Goal: Task Accomplishment & Management: Complete application form

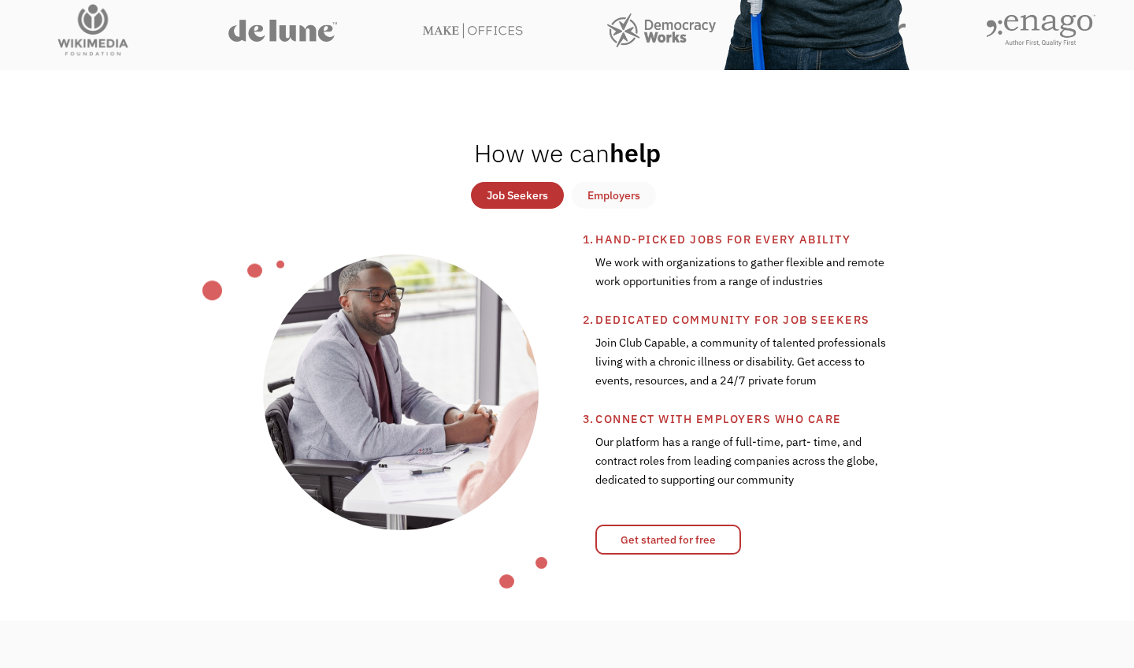
scroll to position [523, 0]
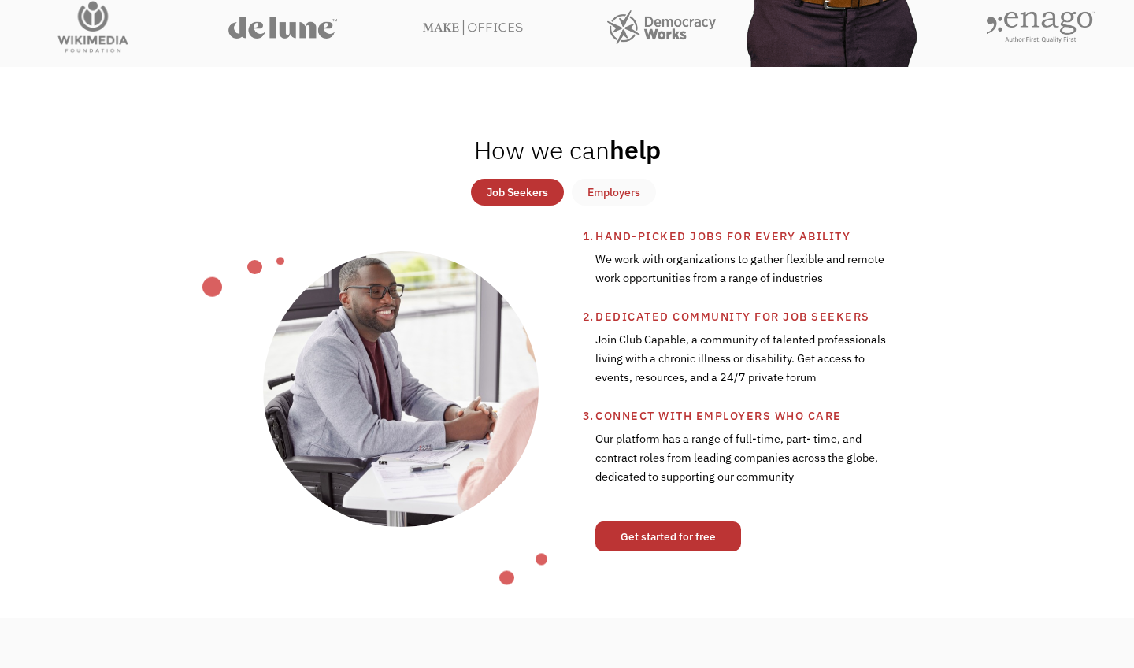
click at [686, 535] on link "Get started for free" at bounding box center [668, 536] width 146 height 30
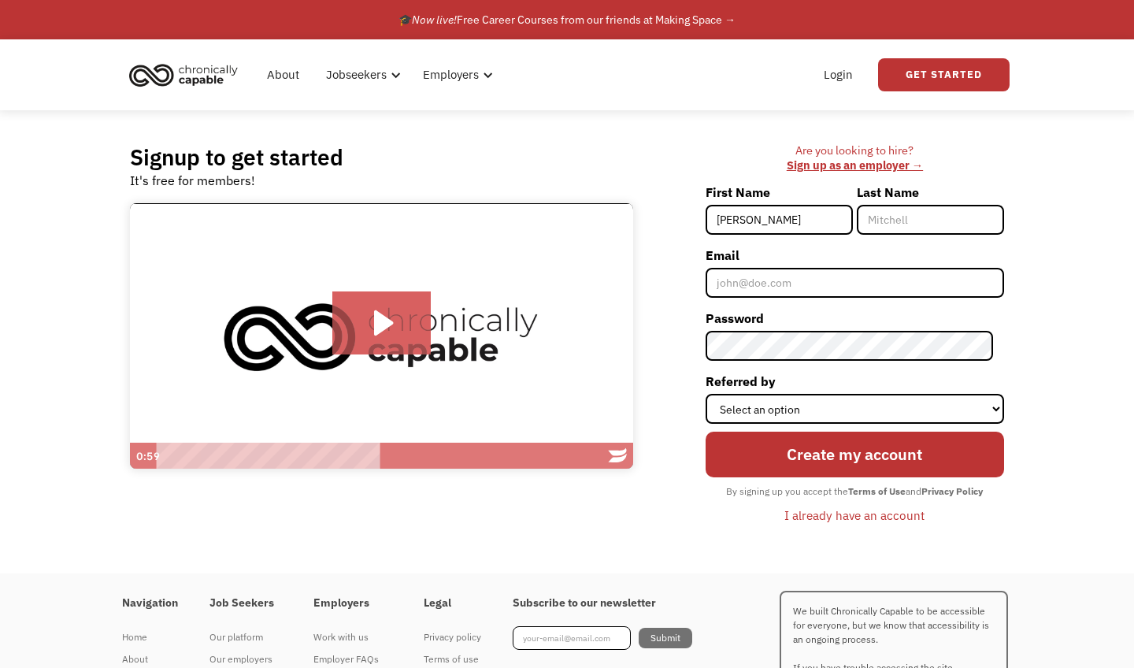
type input "[PERSON_NAME]"
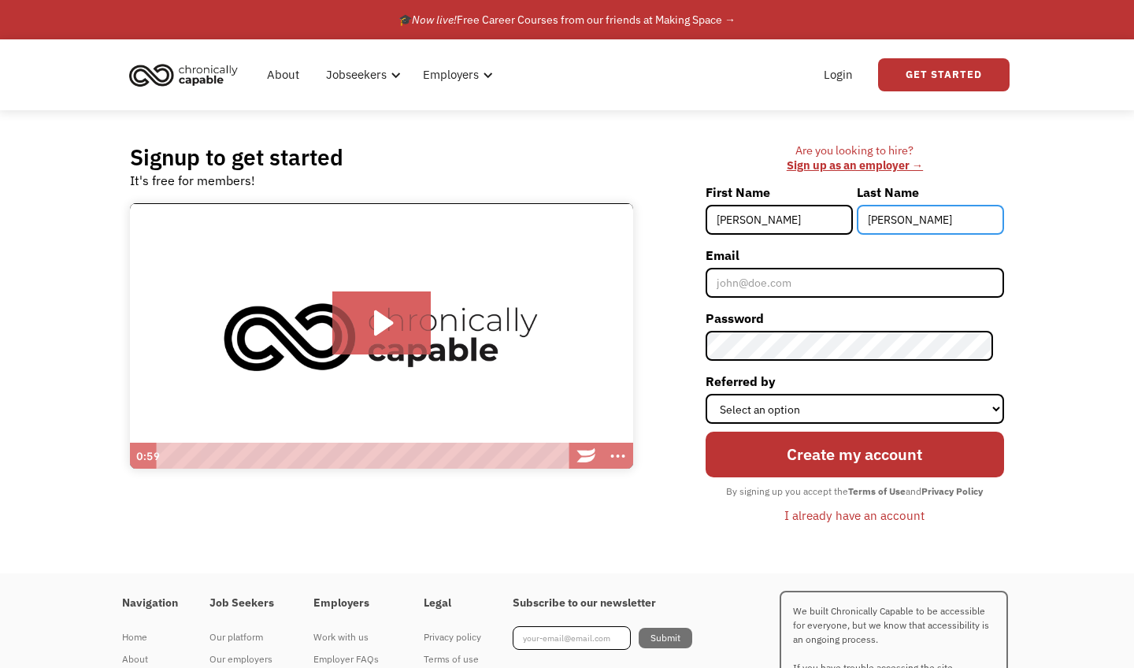
type input "Schmidt"
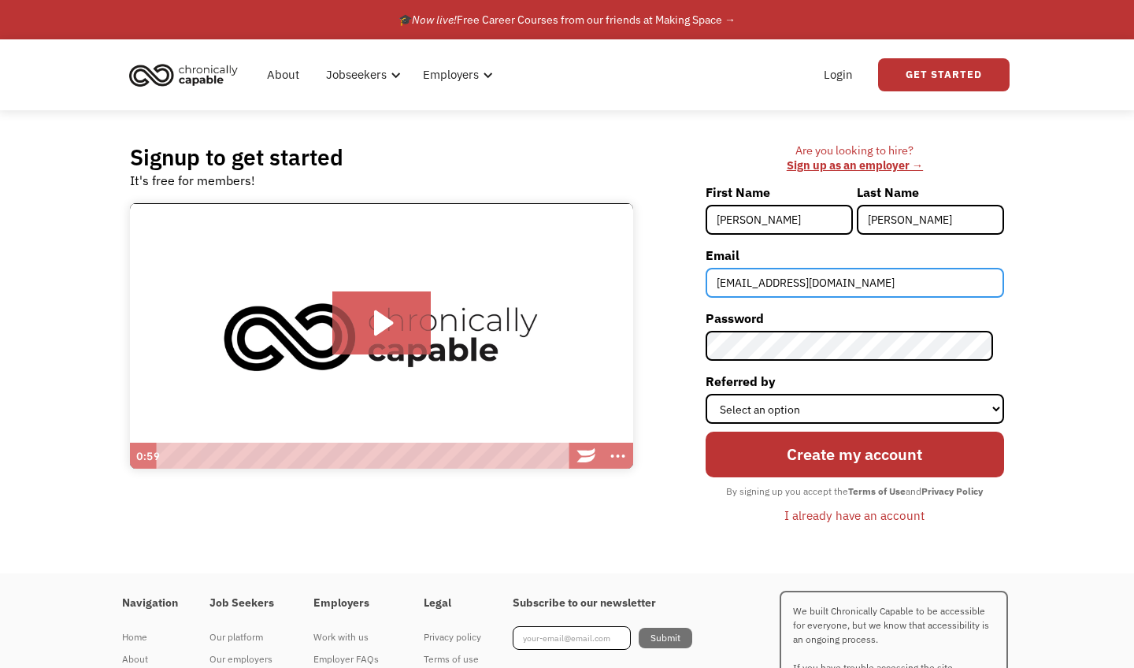
type input "kaylynms507@gmail.com"
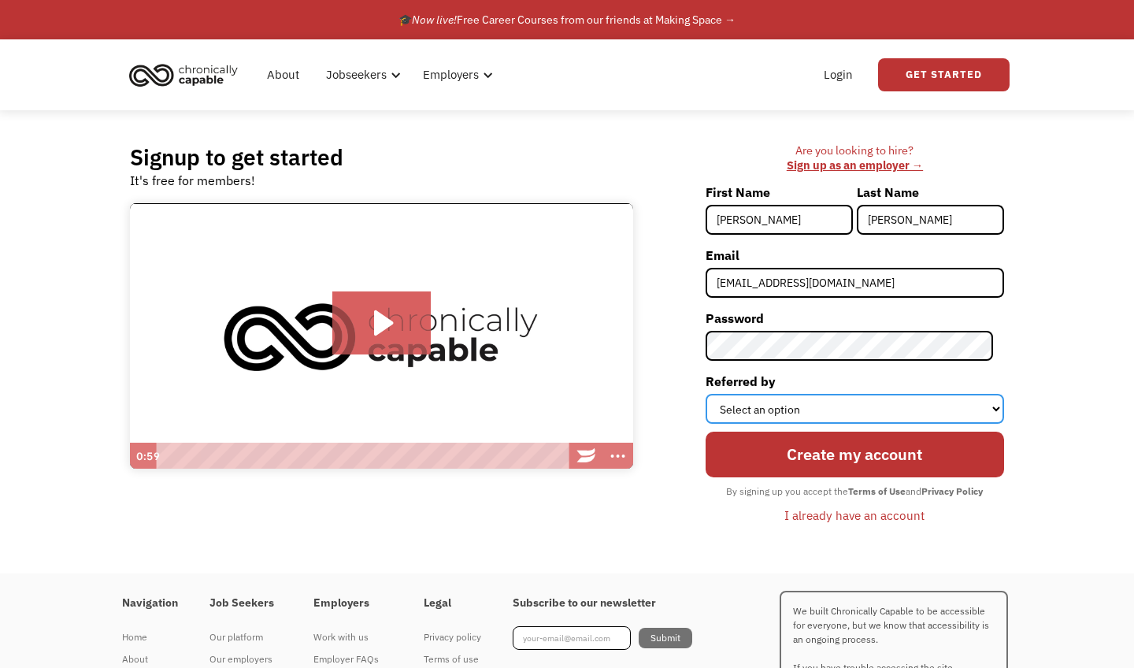
select select "Other"
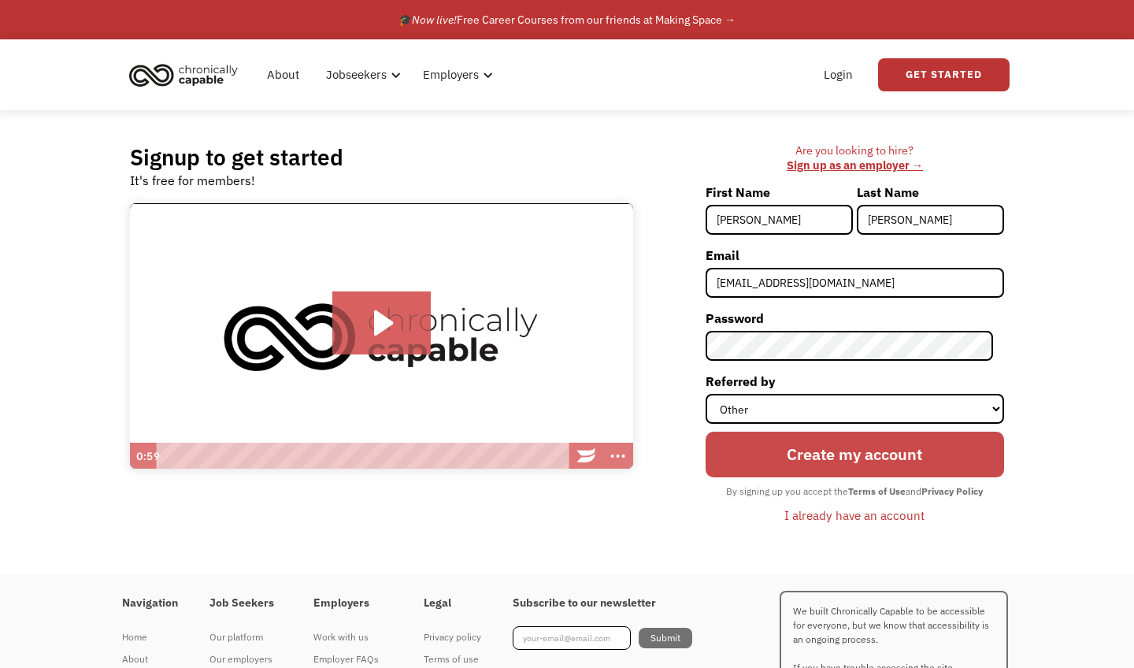
click at [818, 455] on input "Create my account" at bounding box center [855, 455] width 299 height 46
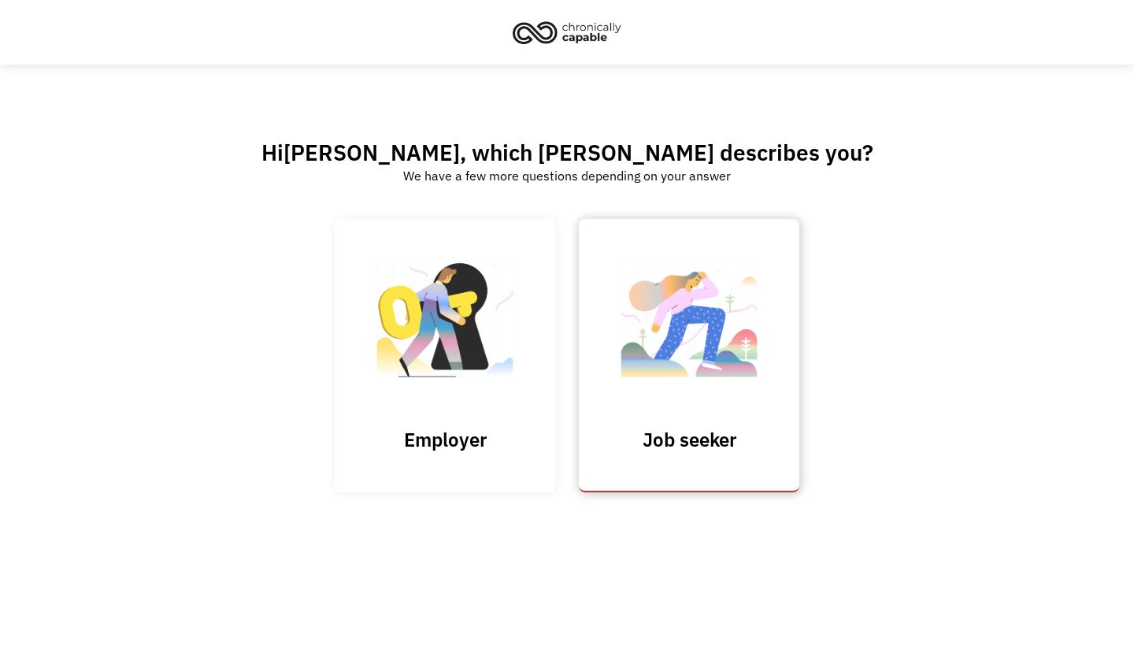
click at [723, 344] on img at bounding box center [689, 327] width 158 height 154
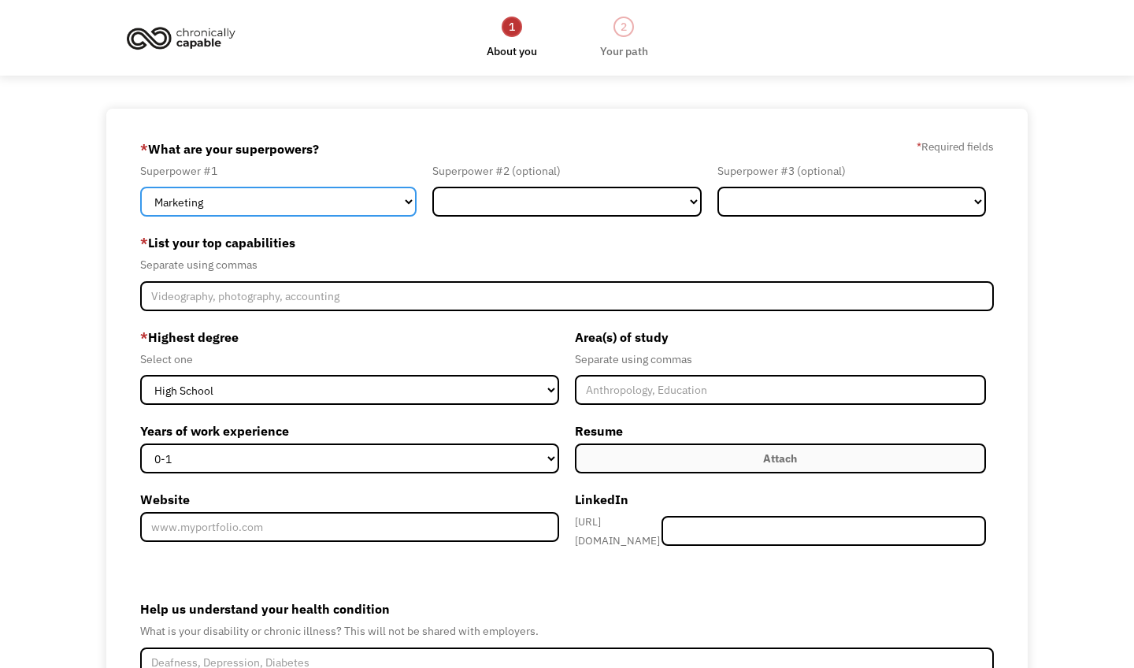
drag, startPoint x: 0, startPoint y: 0, endPoint x: 323, endPoint y: 203, distance: 381.6
click at [323, 203] on select "Marketing Human Resources Finance Technology Operations Sales Industrial & Manu…" at bounding box center [278, 202] width 276 height 30
select select "Science & Education"
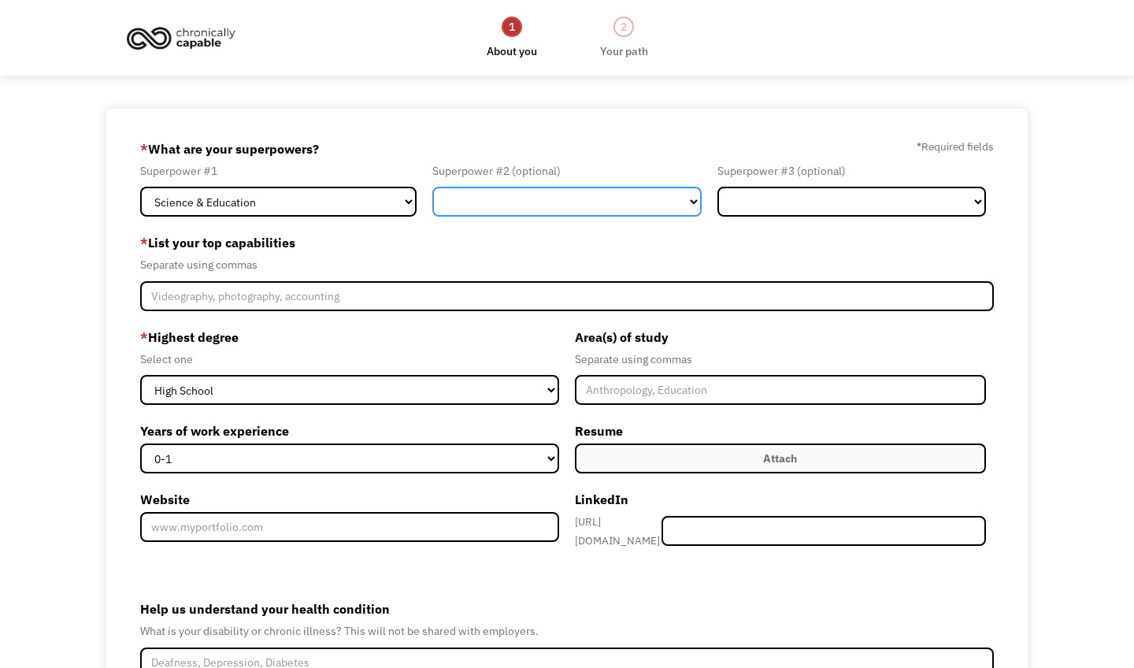
select select "Communications & Public Relations"
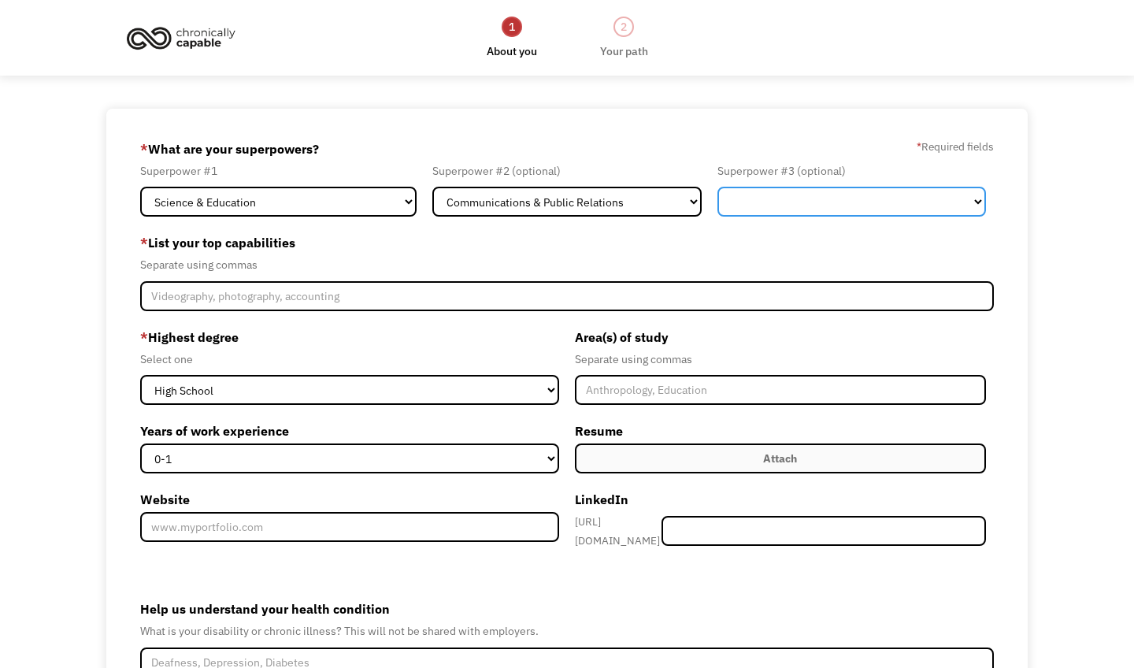
select select "Other"
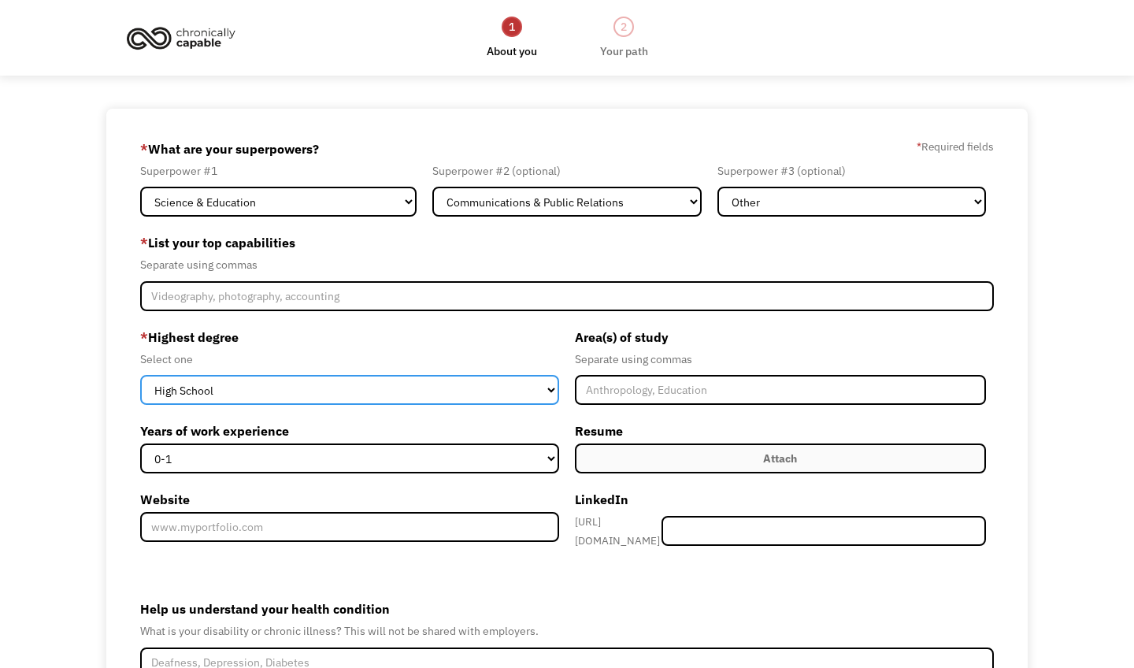
select select "bachelors"
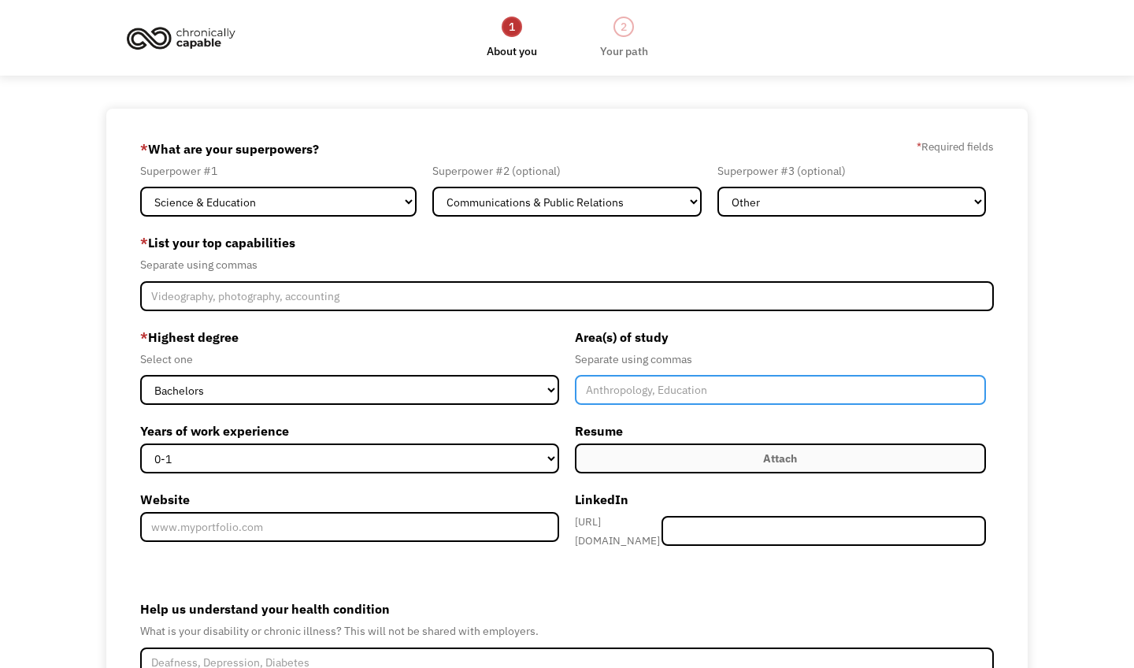
click at [630, 379] on input "Member-Create-Step1" at bounding box center [780, 390] width 411 height 30
type input "Early Childhood Education, Human Development and Family Studies"
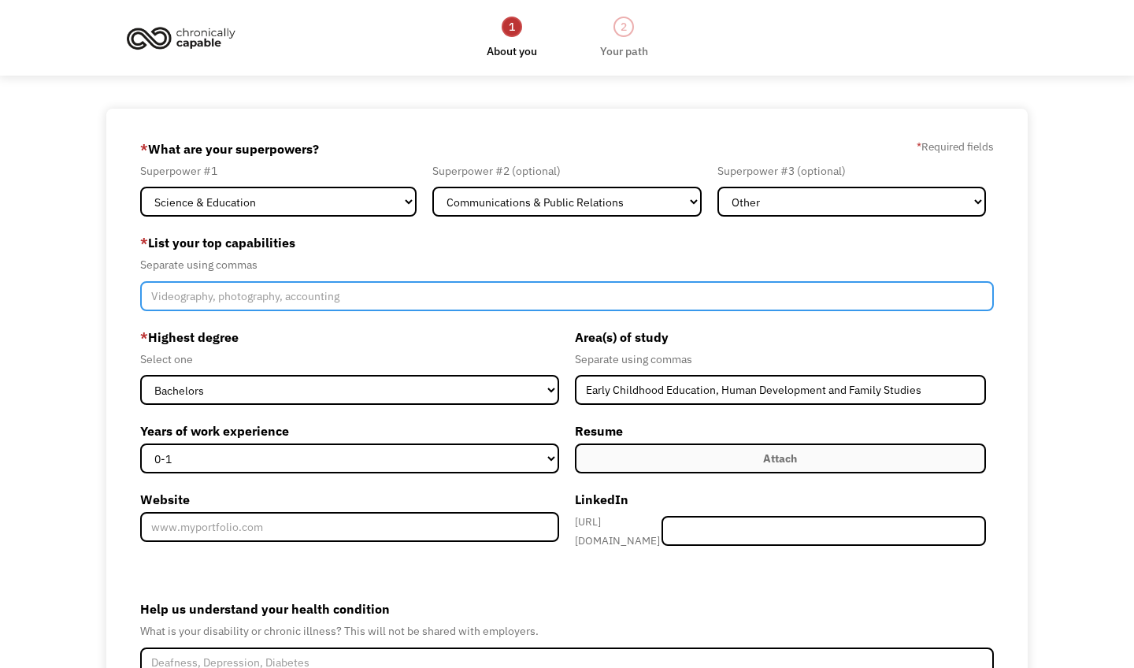
click at [375, 298] on input "Member-Create-Step1" at bounding box center [567, 296] width 854 height 30
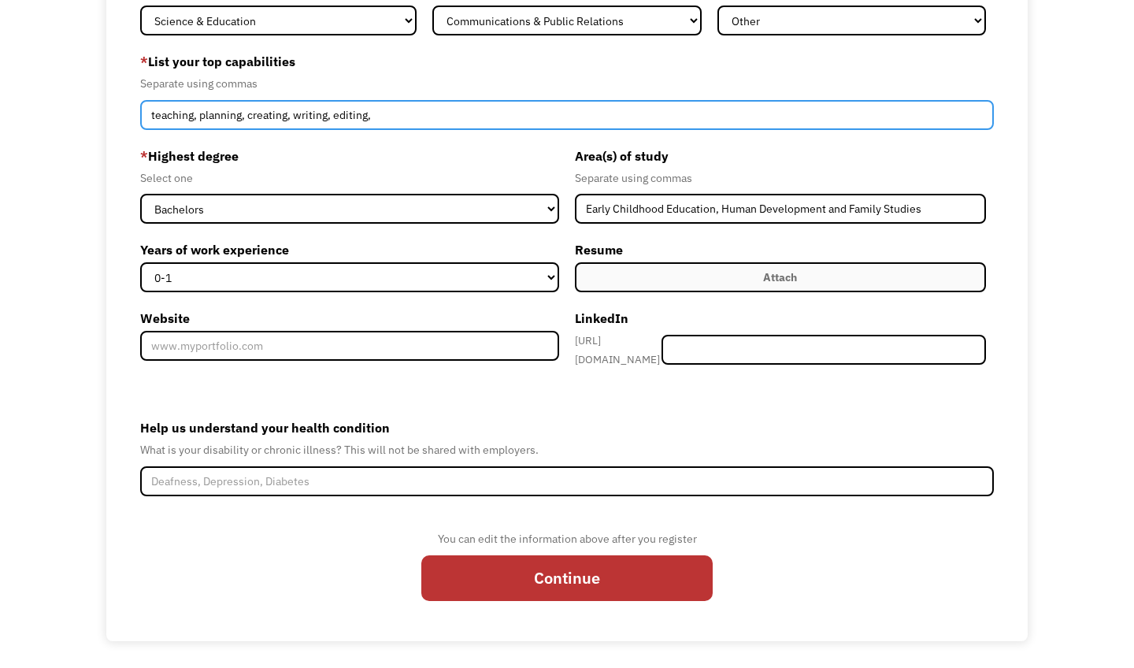
scroll to position [180, 0]
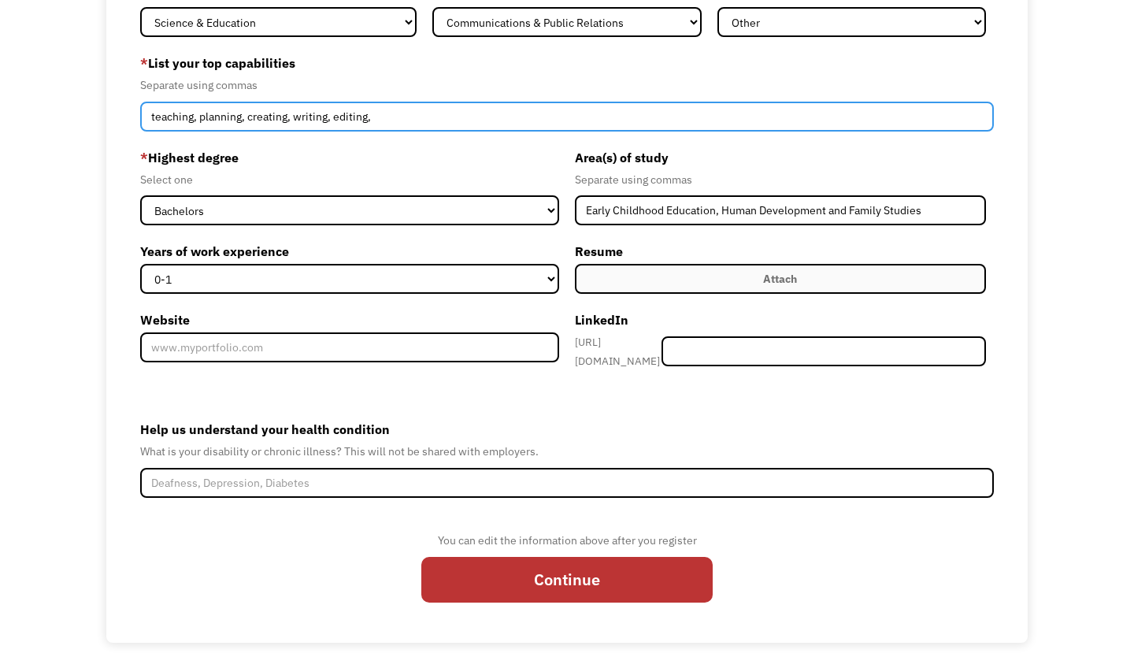
type input "teaching, planning, creating, writing, editing,"
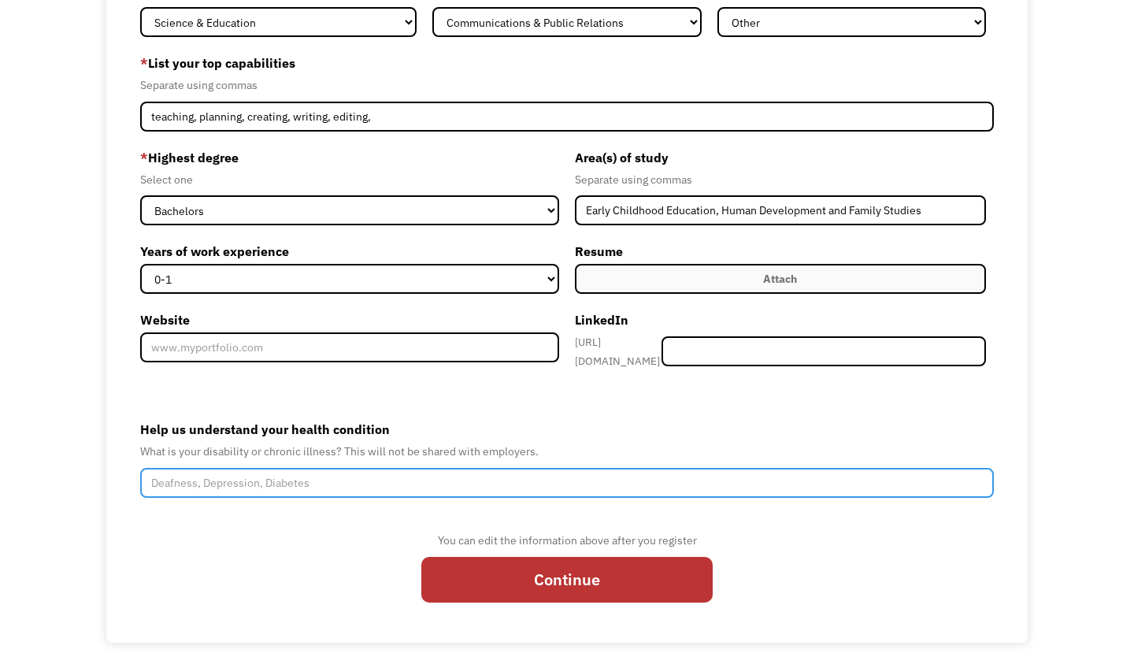
click at [269, 481] on input "Help us understand your health condition" at bounding box center [567, 483] width 854 height 30
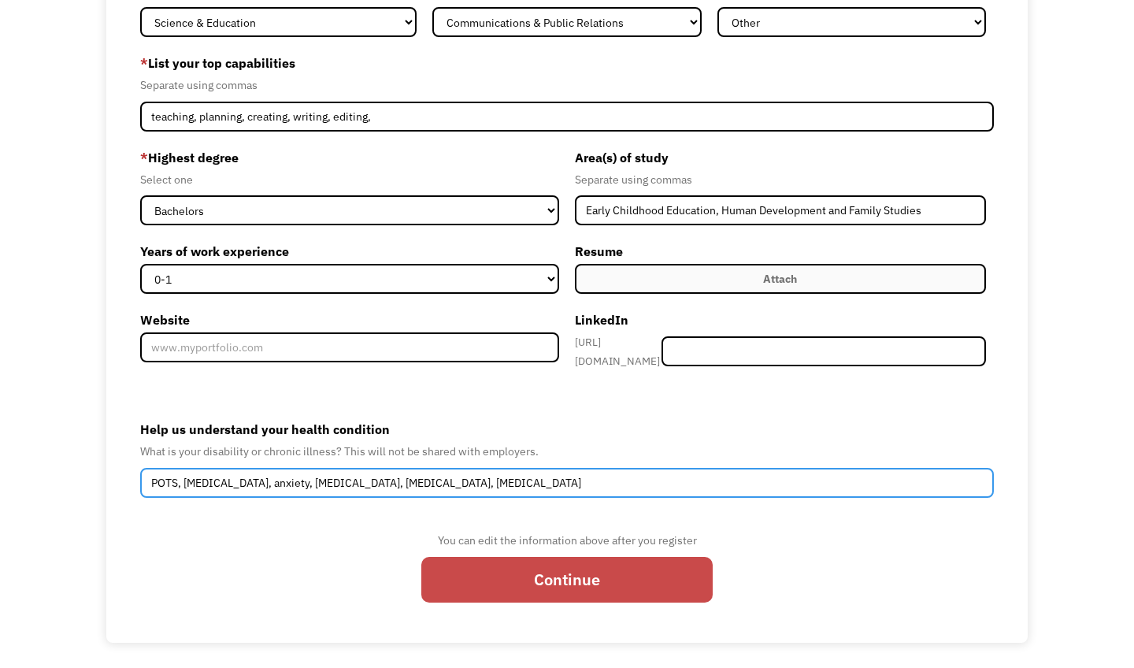
type input "POTS, PTSD, anxiety, depression, insomnia, IBS"
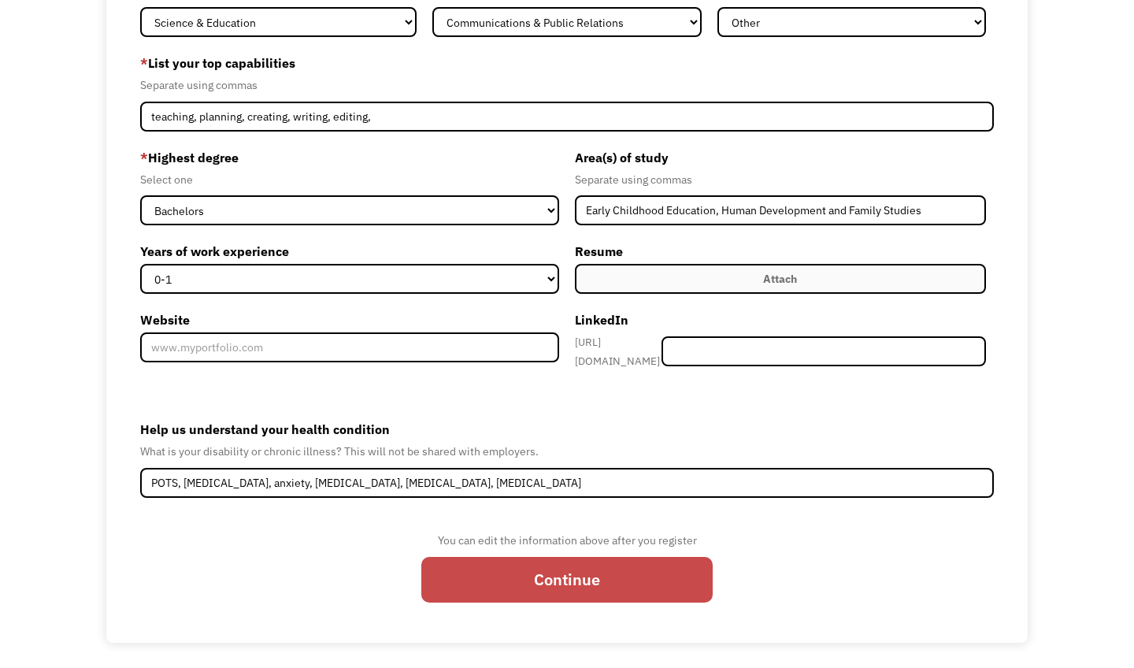
click at [595, 573] on input "Continue" at bounding box center [566, 580] width 291 height 46
type input "Please wait..."
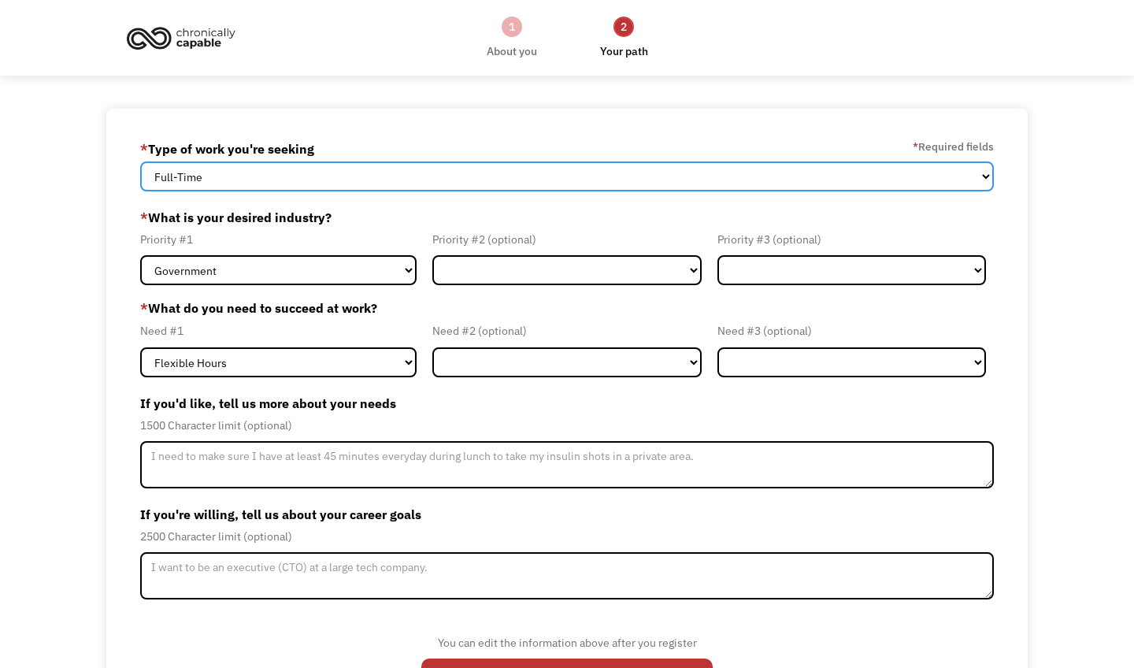
click at [358, 176] on select "Full-Time Part-Time Both Full-Time and Part-Time" at bounding box center [567, 176] width 854 height 30
select select "Both Full-Time and Part-Time"
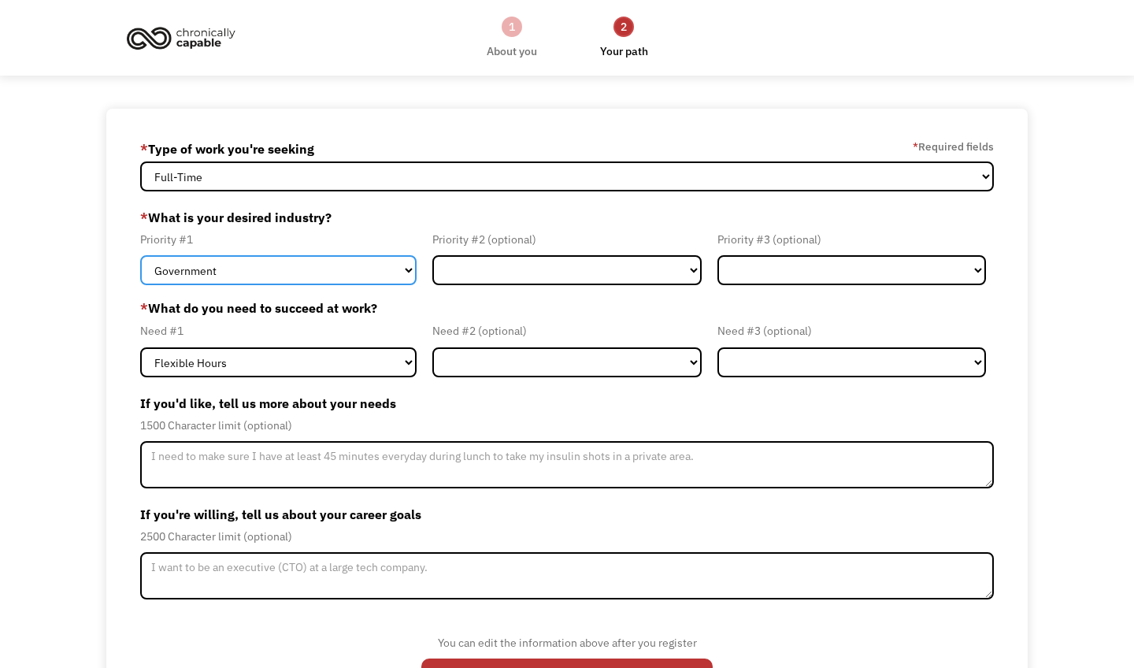
click at [262, 269] on select "Government Finance & Insurance Health & Social Care Tech & Engineering Creative…" at bounding box center [278, 270] width 276 height 30
select select "Creative & Design"
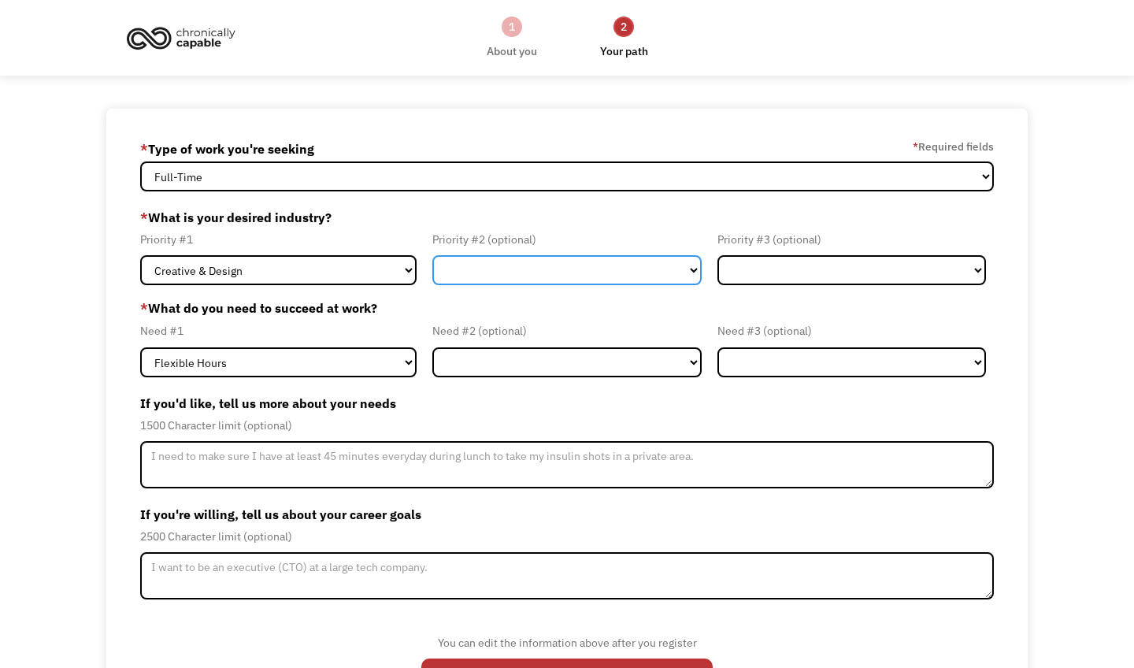
select select "Education"
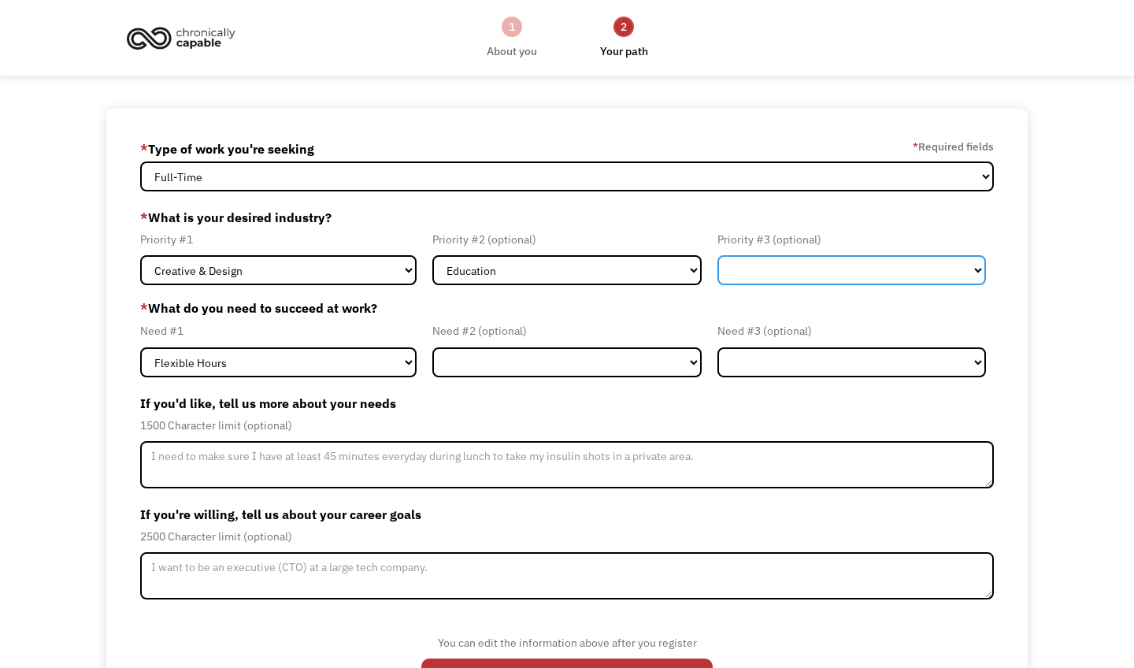
select select "Government"
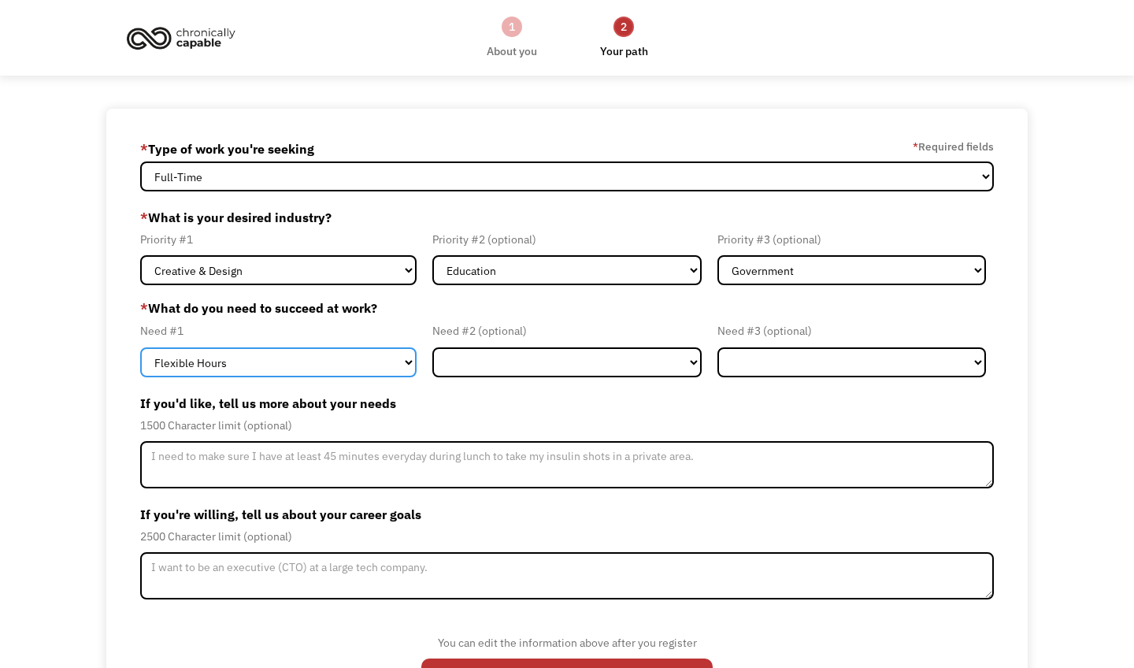
select select "Service Animal"
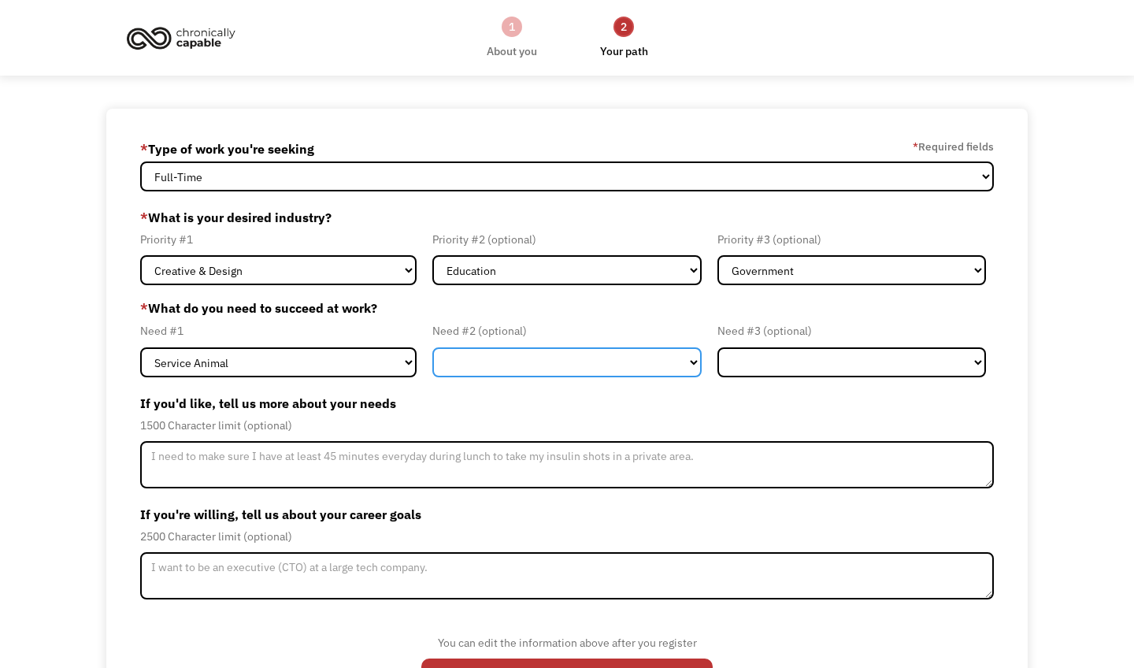
select select "Flexible Hours"
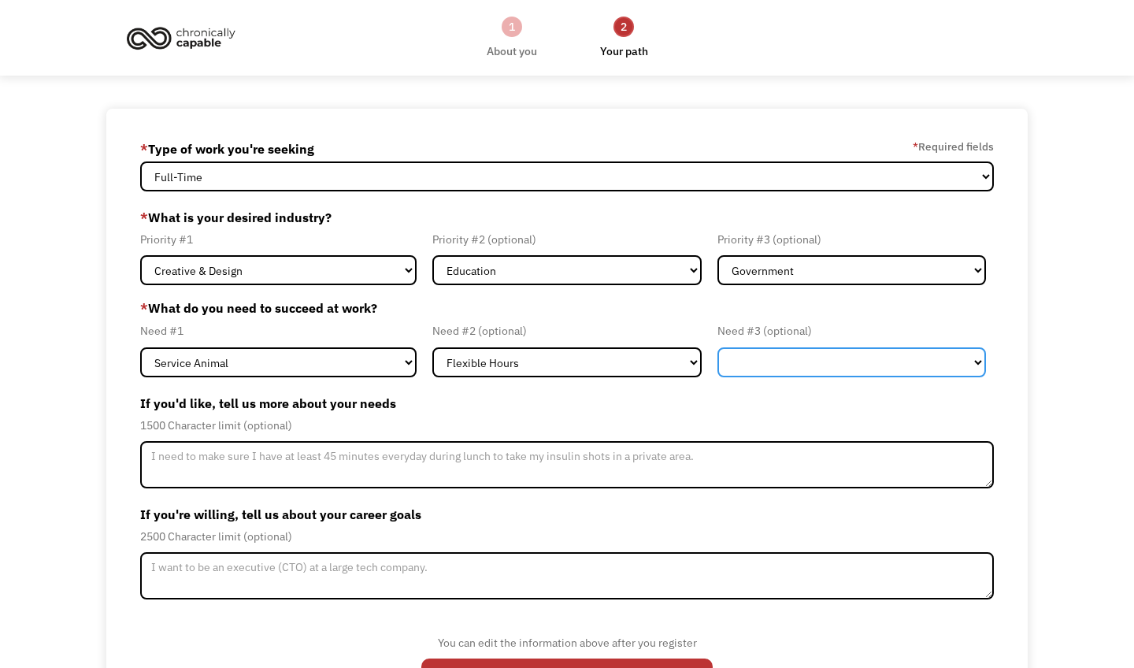
select select "Remote Work"
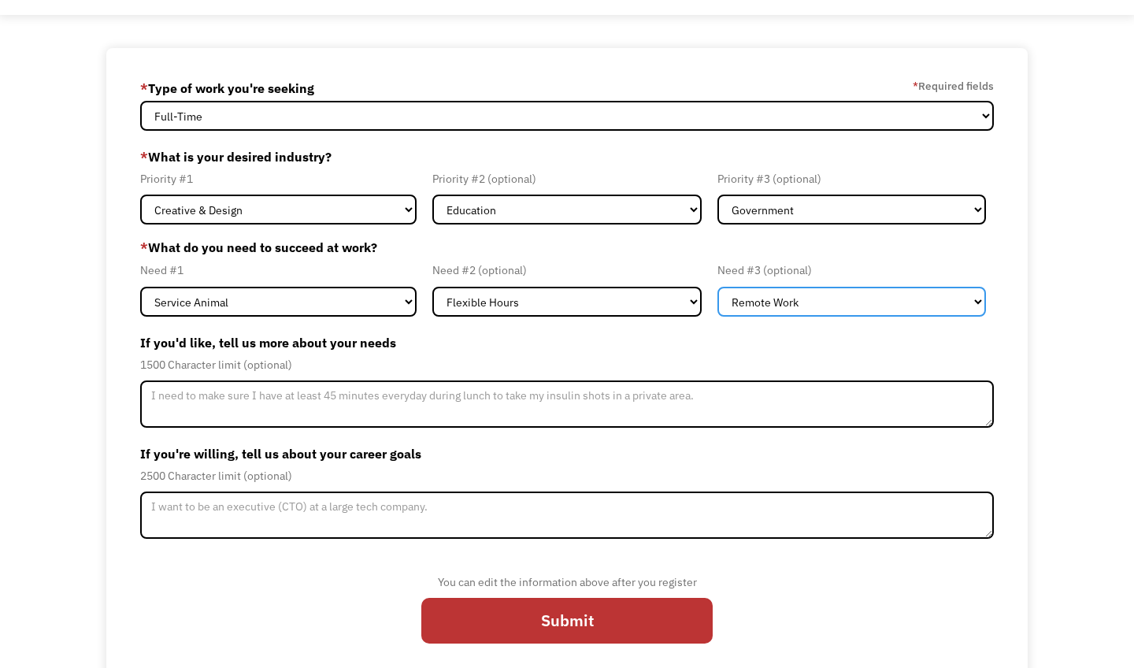
scroll to position [65, 0]
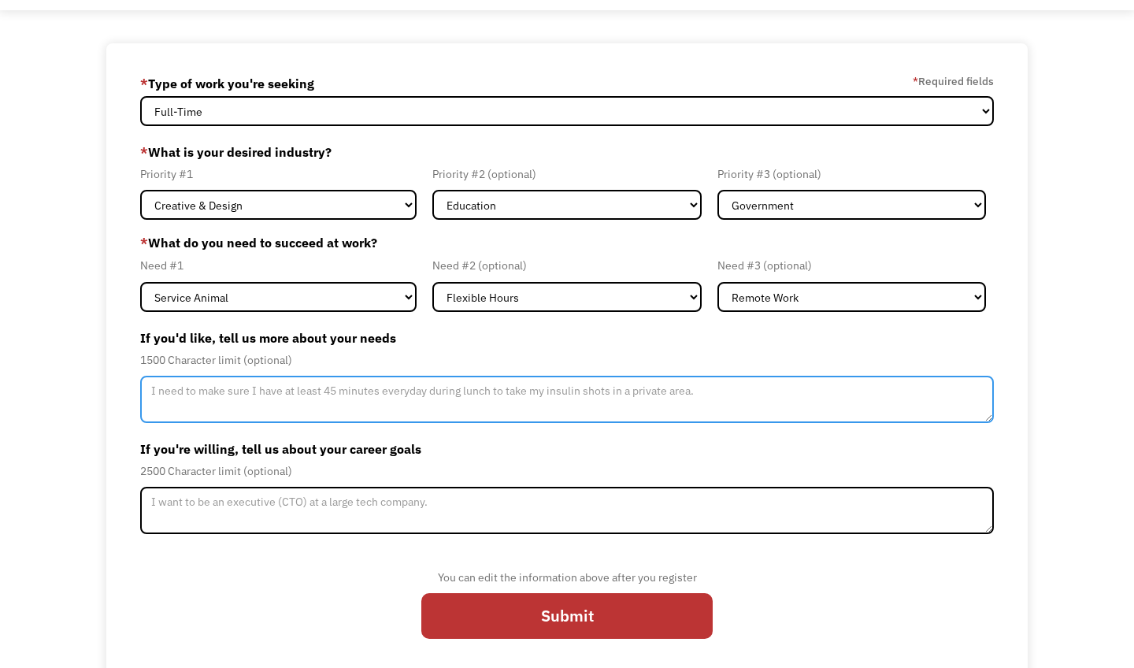
click at [316, 400] on textarea "Member-Update-Form-Step2" at bounding box center [567, 399] width 854 height 47
click at [643, 391] on textarea "I need a job that allows for flexibility, as each day is different in terms of …" at bounding box center [567, 399] width 854 height 47
click at [583, 389] on textarea "I need a job that allows for flexibility, as each day is different in terms of …" at bounding box center [567, 399] width 854 height 47
click at [765, 391] on textarea "I need a job that allows for flexibility, as each day is different in terms of …" at bounding box center [567, 399] width 854 height 47
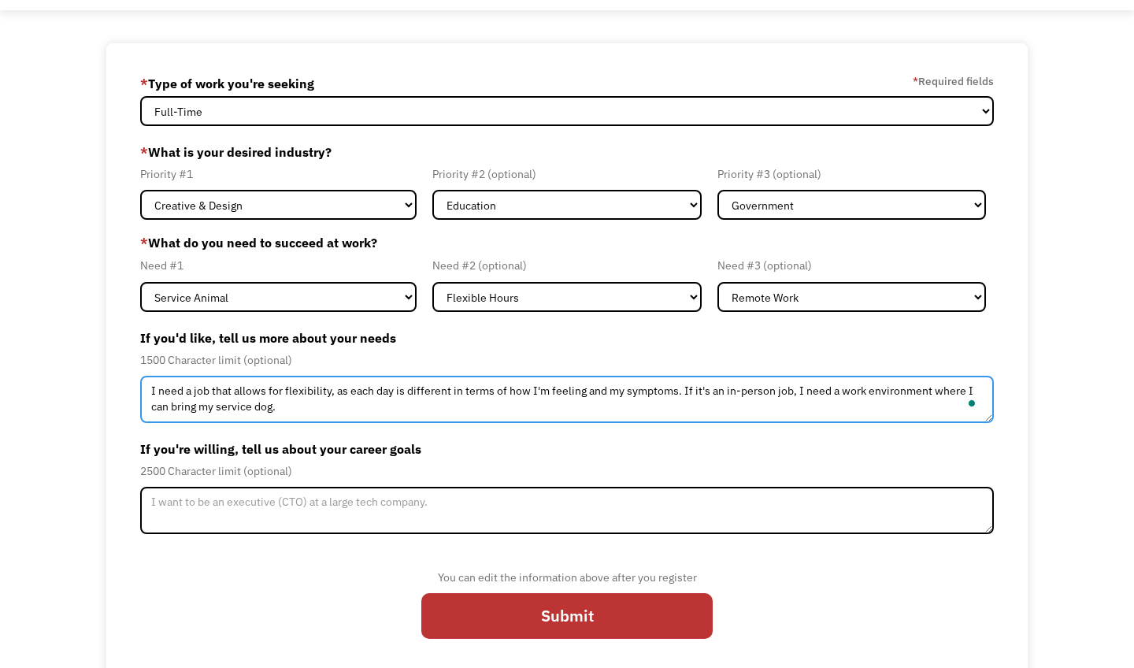
type textarea "I need a job that allows for flexibility, as each day is different in terms of …"
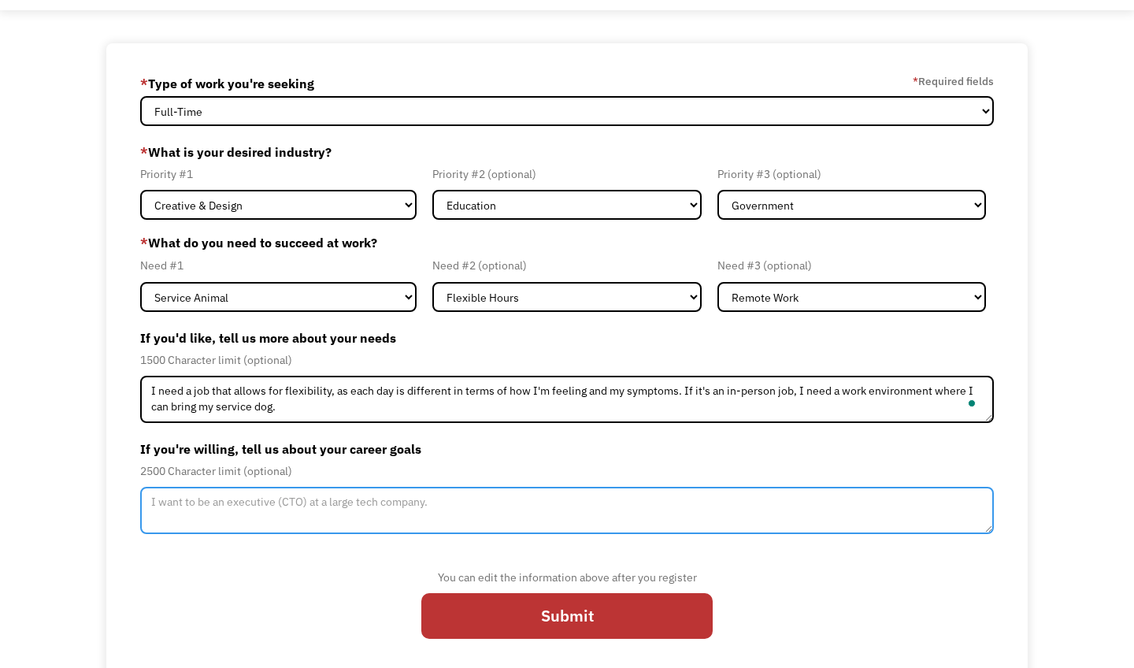
click at [188, 514] on textarea "Member-Update-Form-Step2" at bounding box center [567, 510] width 854 height 47
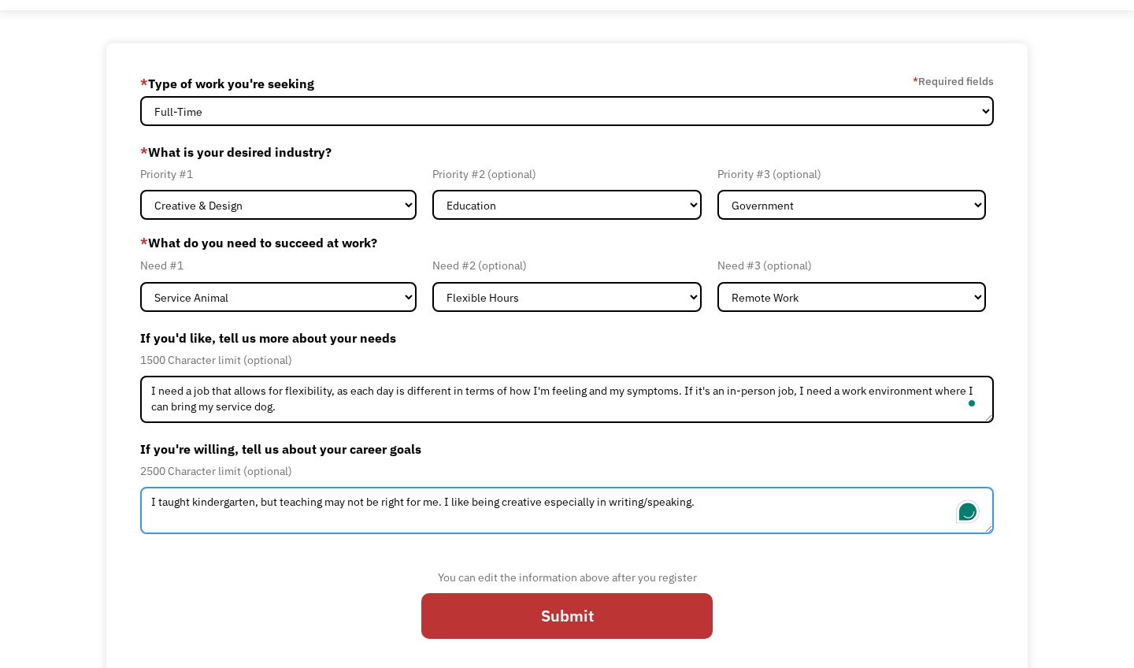
click at [714, 505] on textarea "I taught kindergarten, but teaching may not be right for me. I like being creat…" at bounding box center [567, 510] width 854 height 47
click at [752, 499] on textarea "I taught kindergarten, but teaching may not be right for me. I like being creat…" at bounding box center [567, 510] width 854 height 47
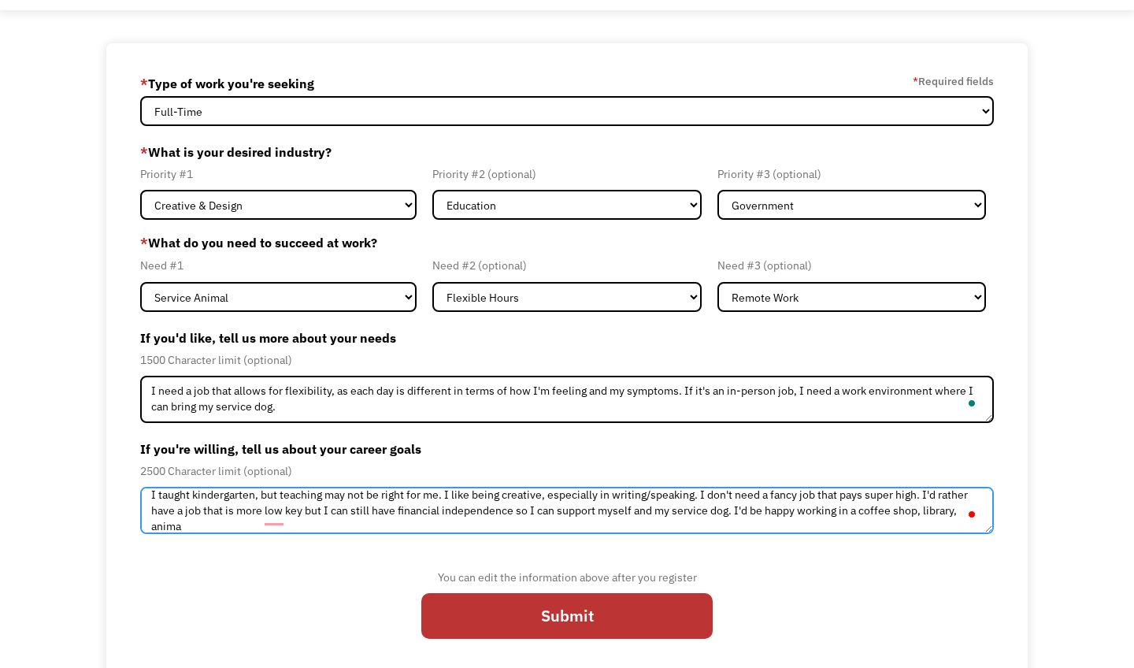
scroll to position [7, 0]
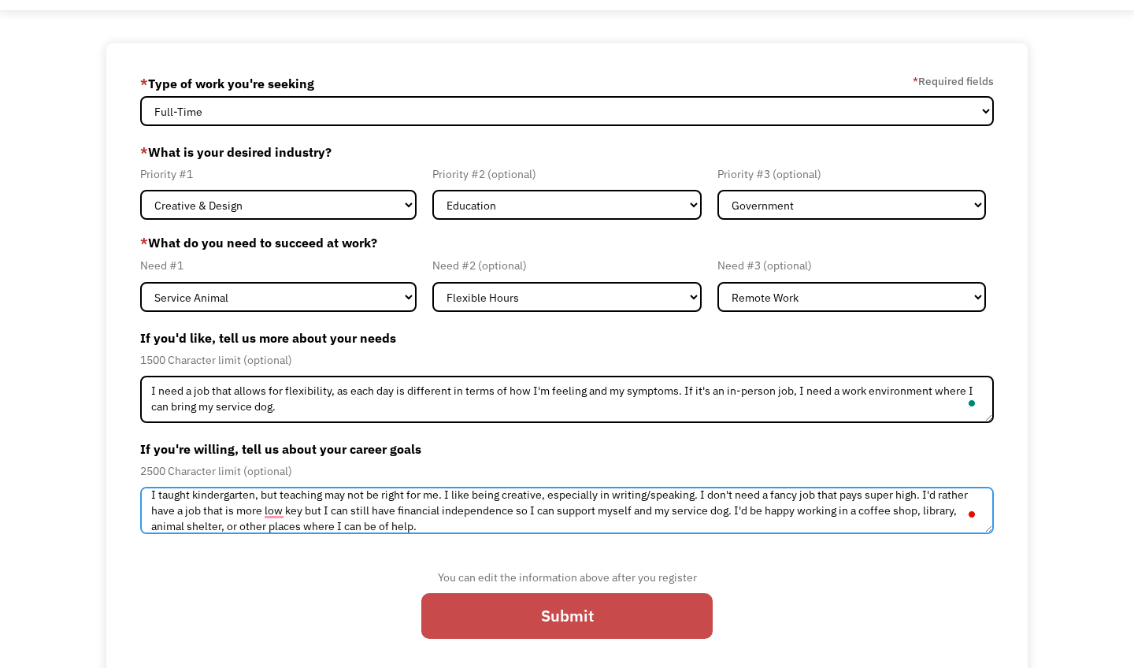
type textarea "I taught kindergarten, but teaching may not be right for me. I like being creat…"
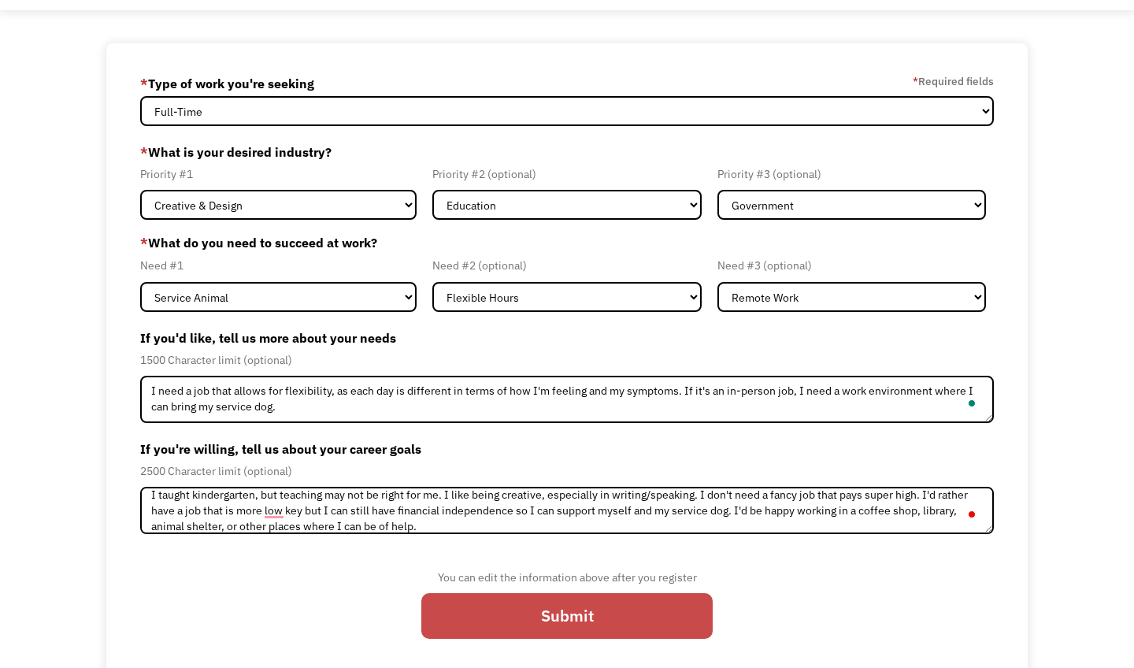
click at [628, 615] on input "Submit" at bounding box center [566, 616] width 291 height 46
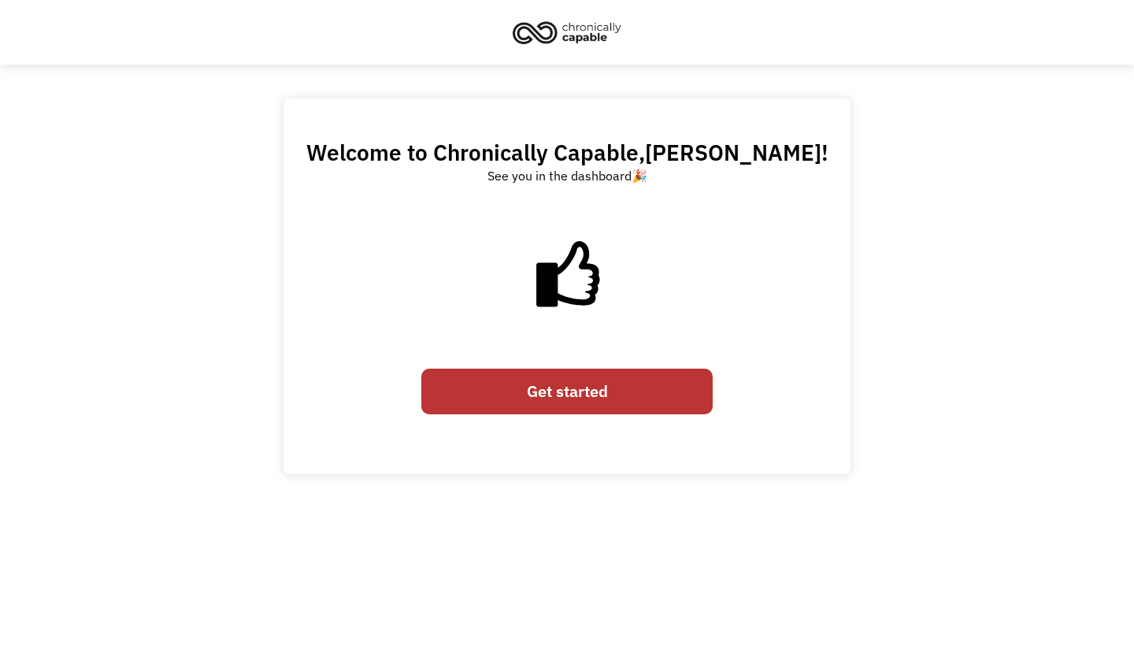
click at [587, 391] on link "Get started" at bounding box center [566, 392] width 291 height 46
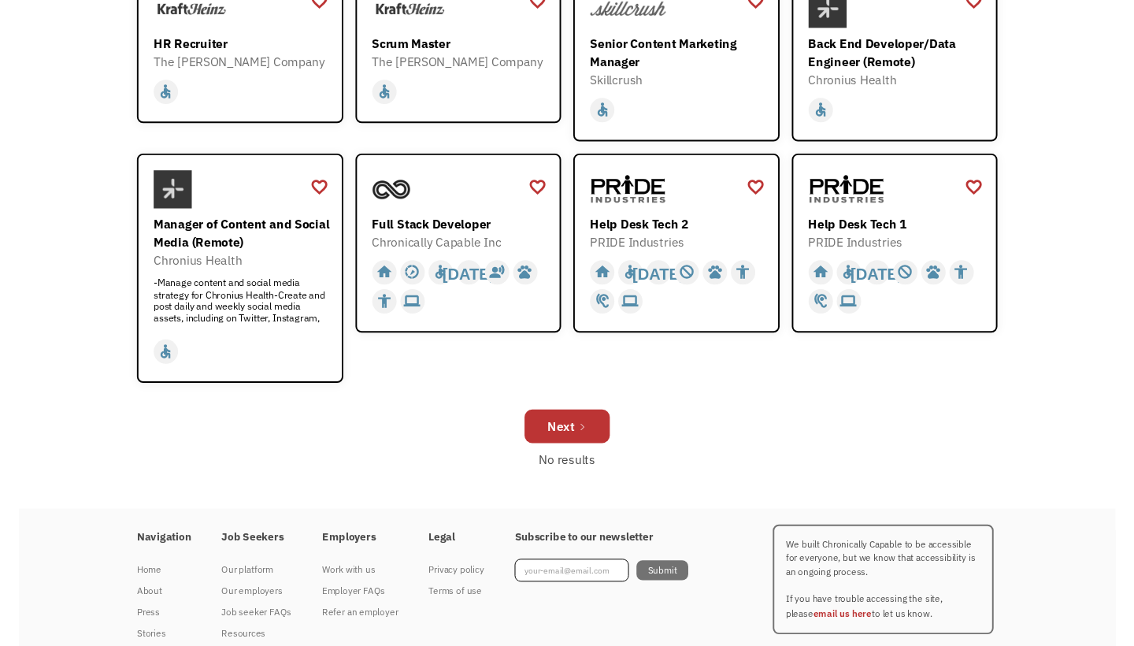
scroll to position [488, 0]
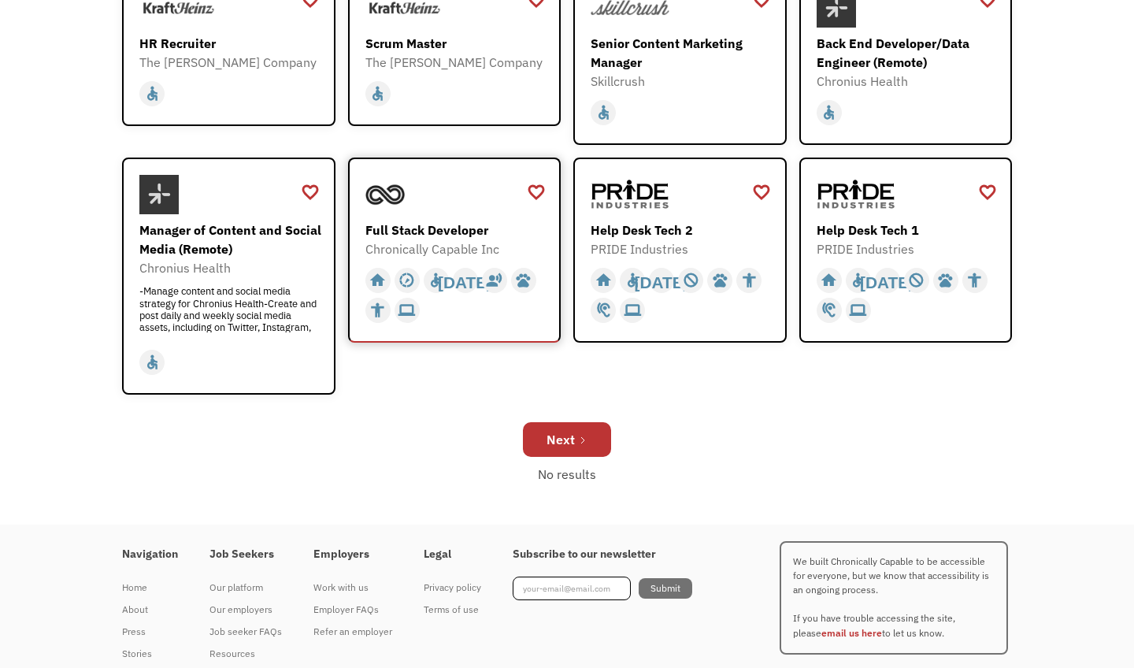
click at [455, 322] on div "home slow_motion_video accessible today not_interested supervisor_account recor…" at bounding box center [456, 295] width 183 height 60
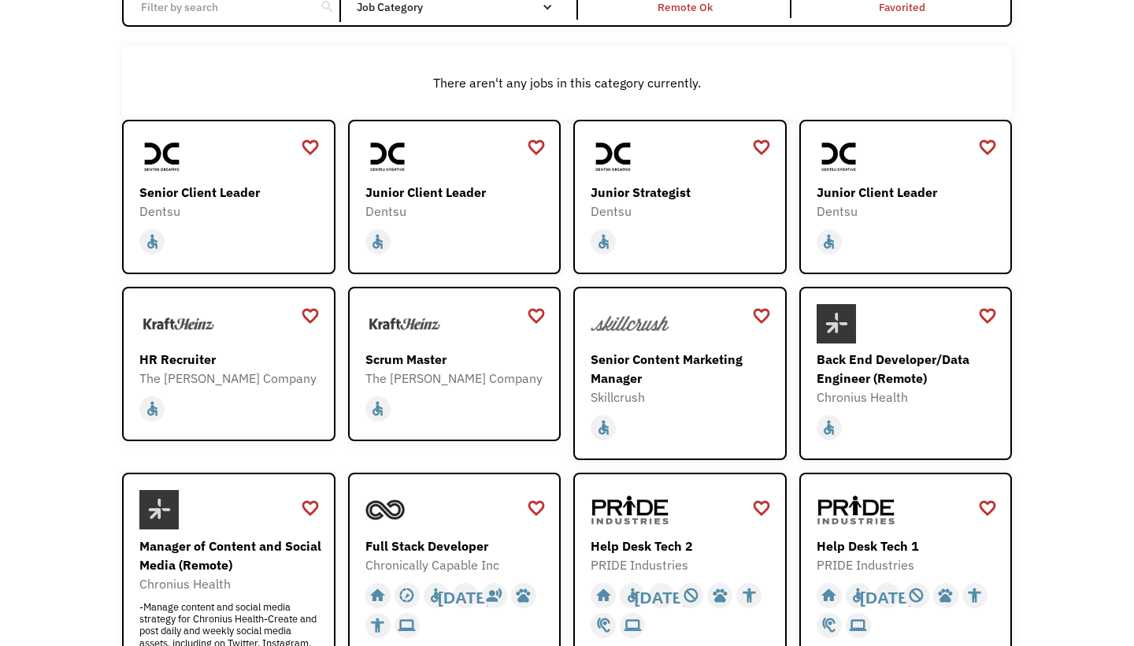
scroll to position [165, 0]
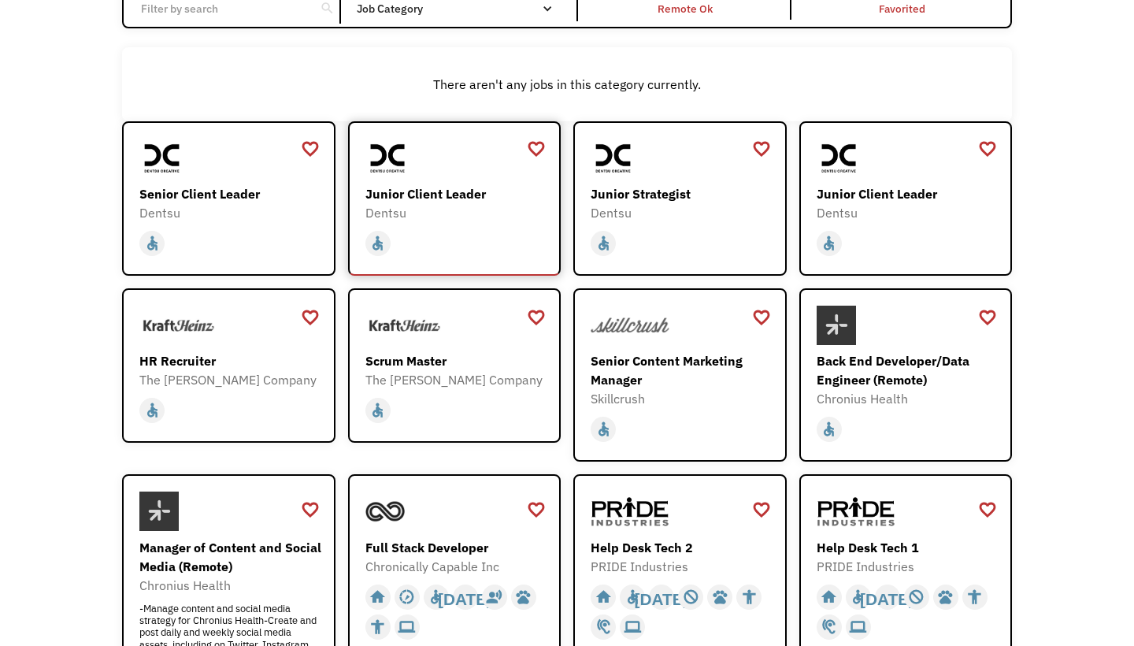
click at [410, 207] on div "Dentsu" at bounding box center [456, 212] width 183 height 19
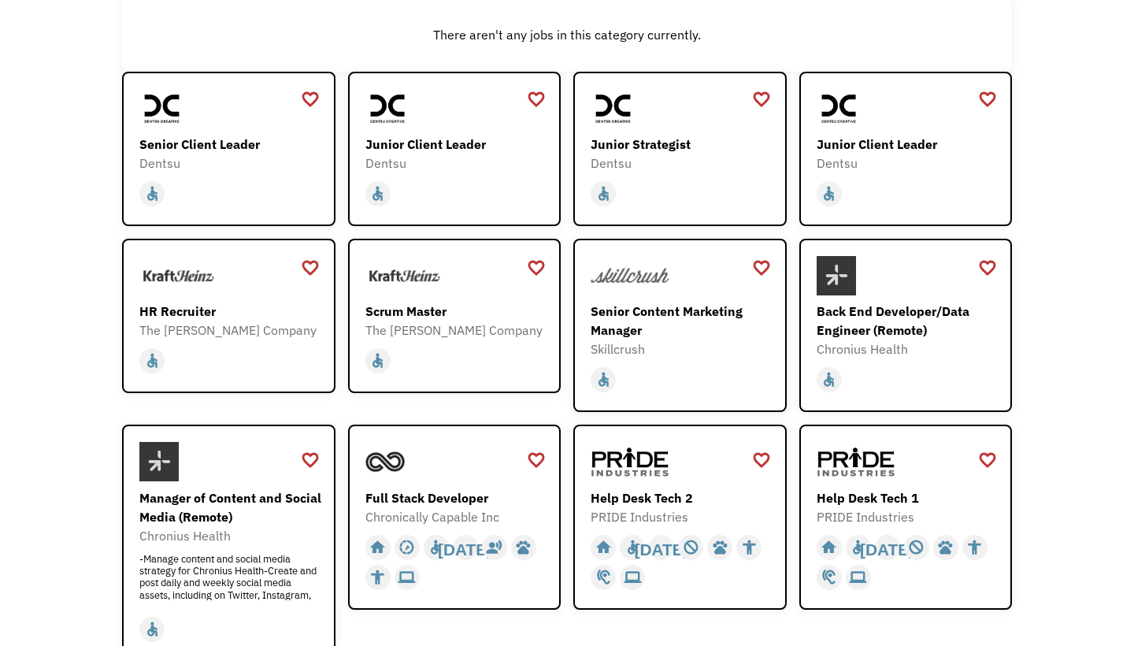
scroll to position [217, 0]
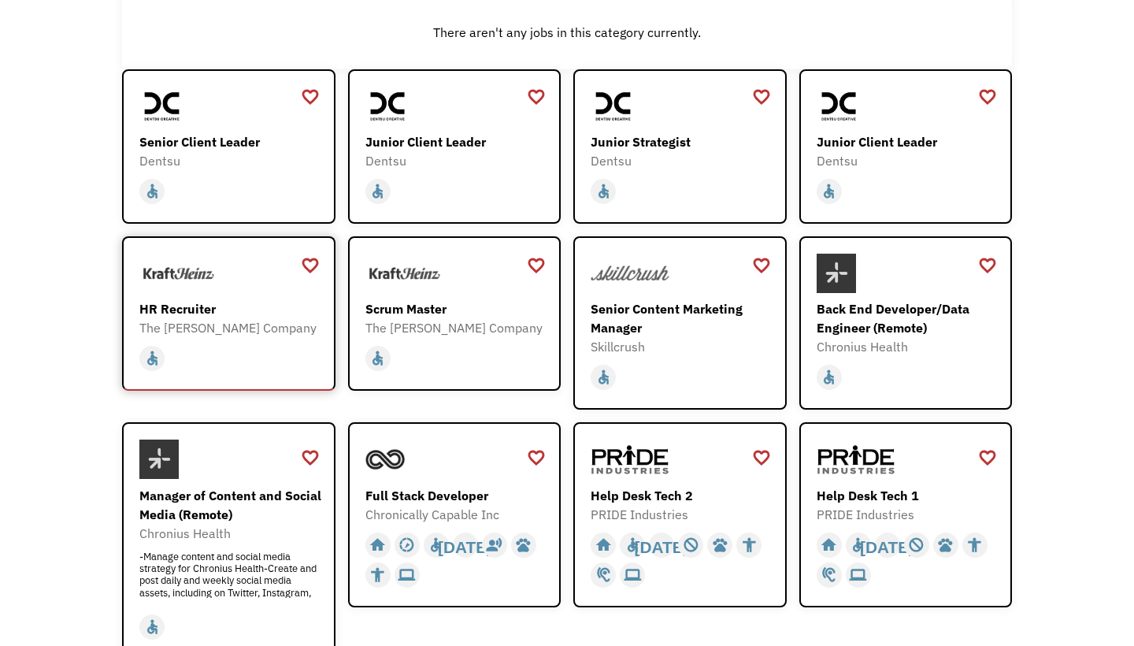
click at [166, 285] on img at bounding box center [178, 273] width 79 height 39
click at [459, 307] on div "Scrum Master" at bounding box center [456, 308] width 183 height 19
click at [959, 347] on div "Chronius Health" at bounding box center [908, 346] width 183 height 19
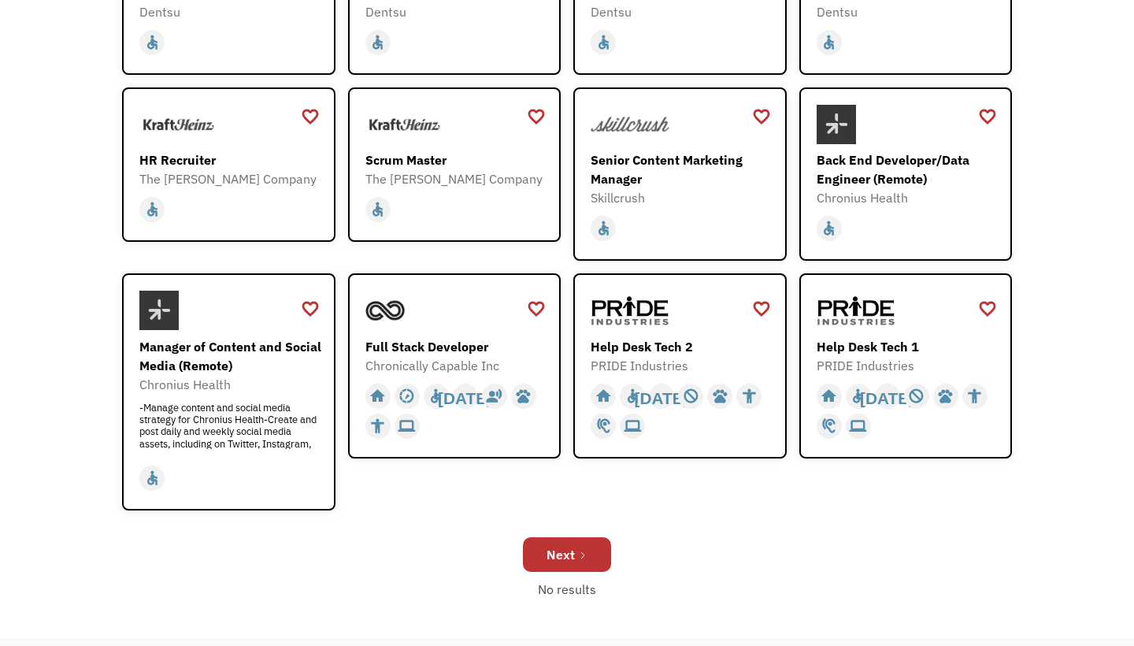
scroll to position [368, 0]
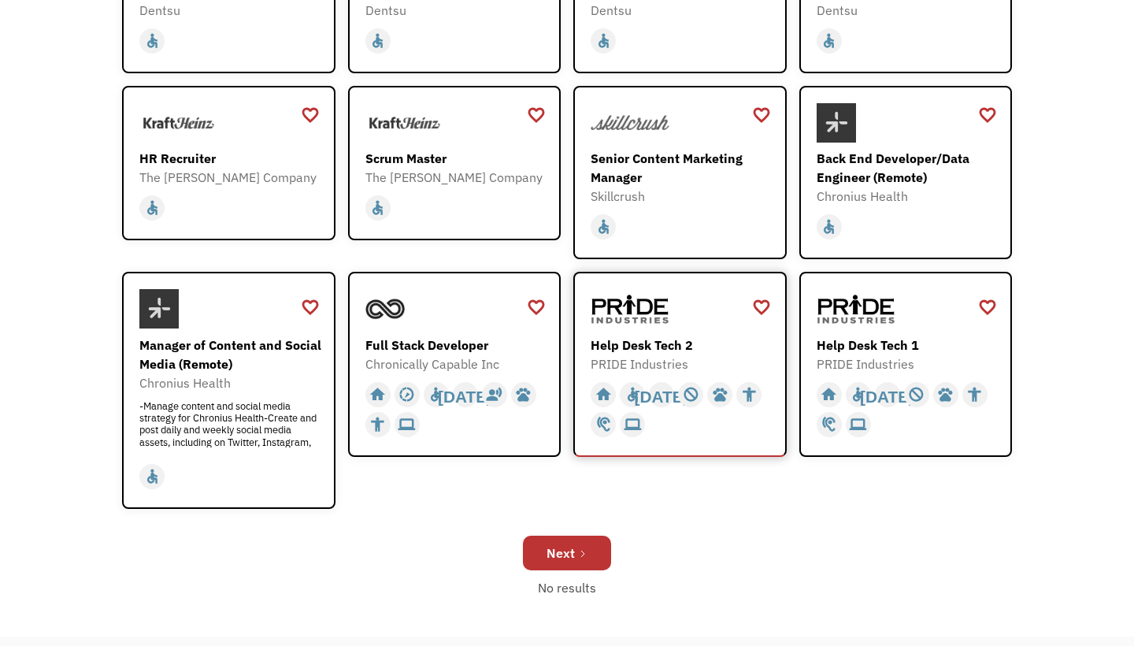
click at [698, 346] on div "Help Desk Tech 2" at bounding box center [682, 345] width 183 height 19
click at [867, 312] on img at bounding box center [856, 308] width 79 height 39
click at [570, 558] on div "Next" at bounding box center [561, 553] width 28 height 19
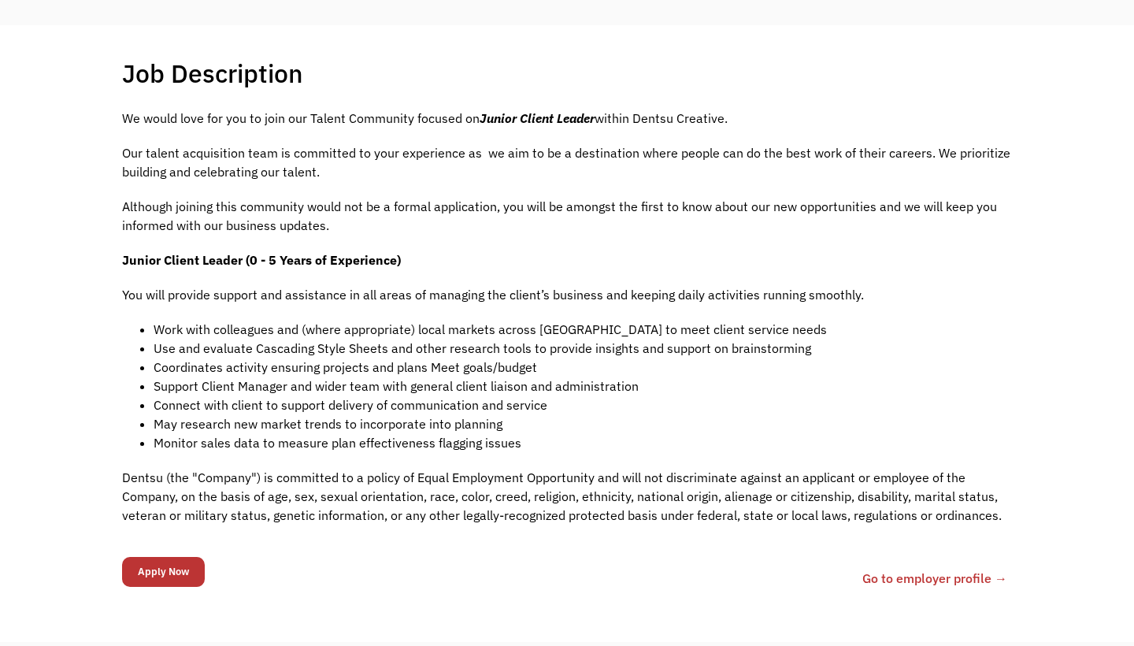
scroll to position [299, 0]
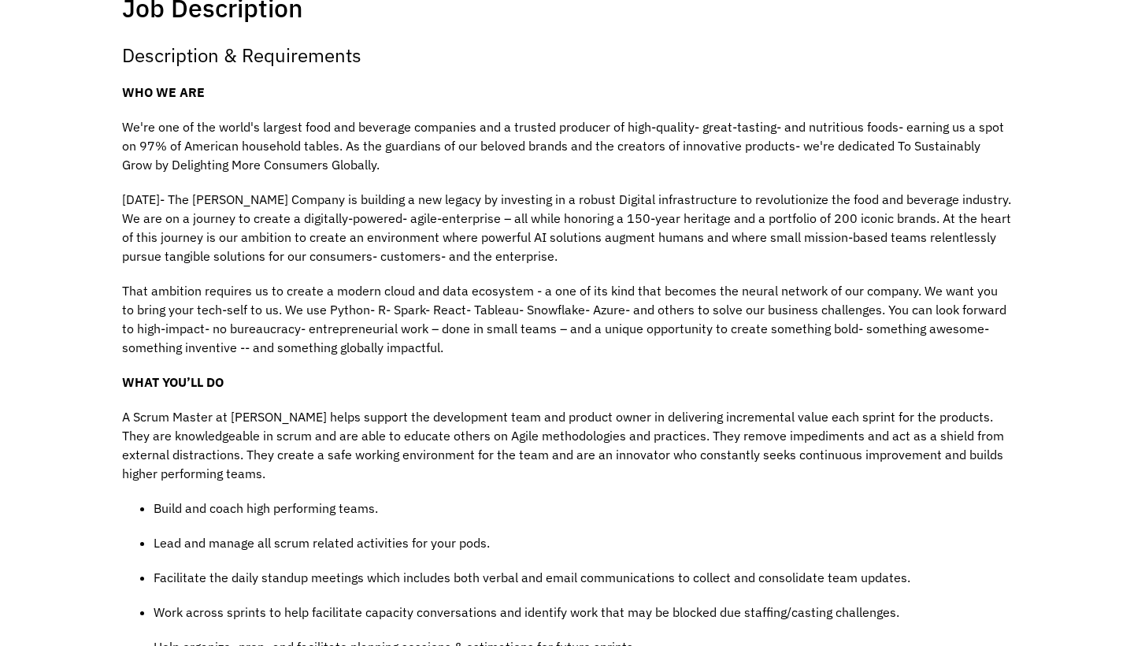
scroll to position [365, 0]
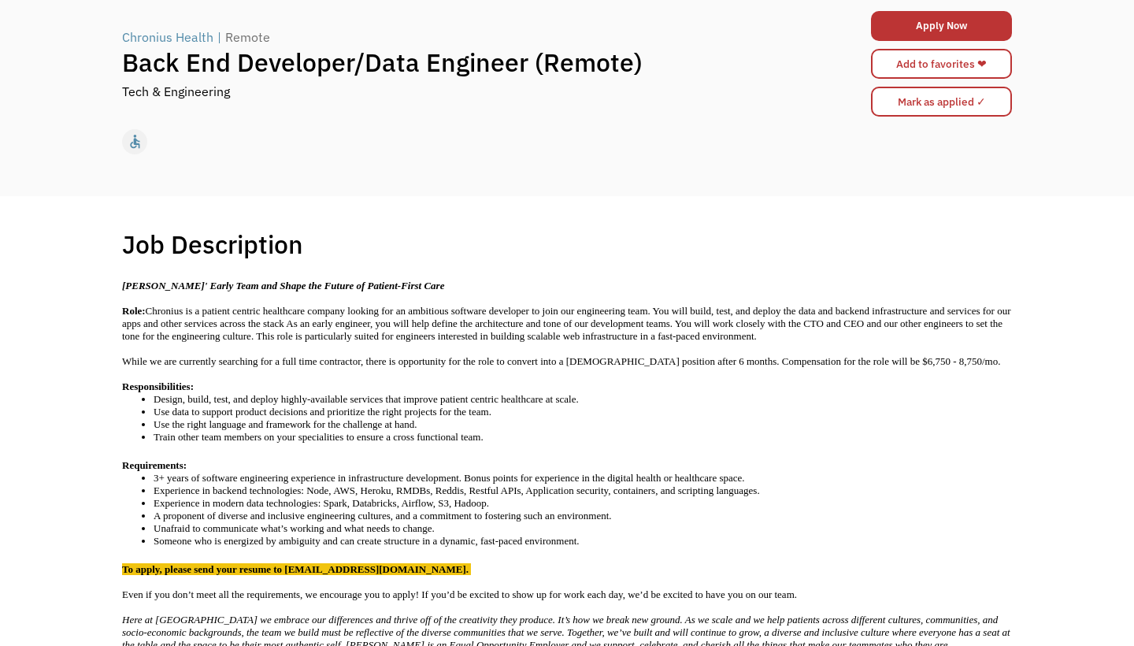
scroll to position [134, 0]
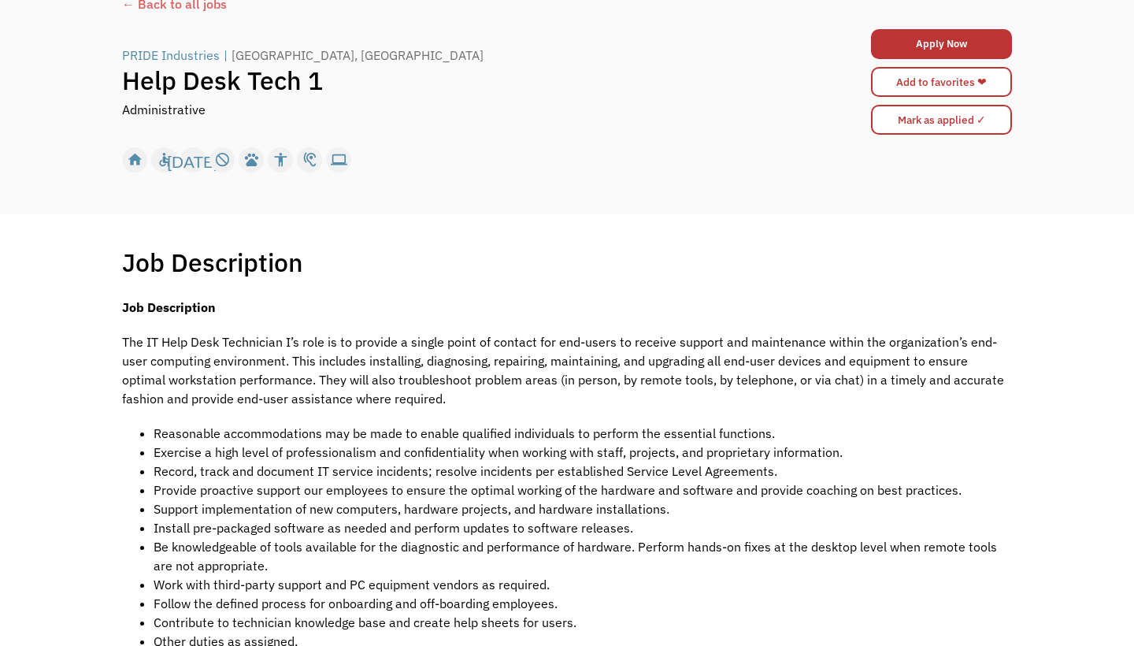
scroll to position [624, 0]
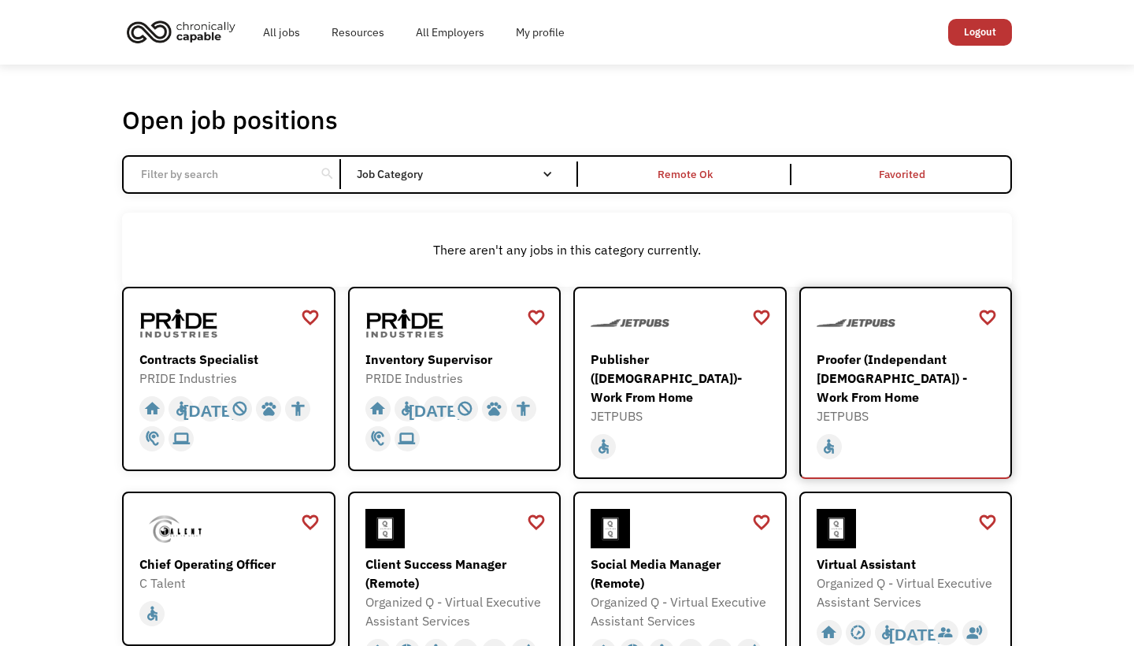
click at [927, 381] on div "Proofer (Independant [DEMOGRAPHIC_DATA]) - Work From Home" at bounding box center [908, 378] width 183 height 57
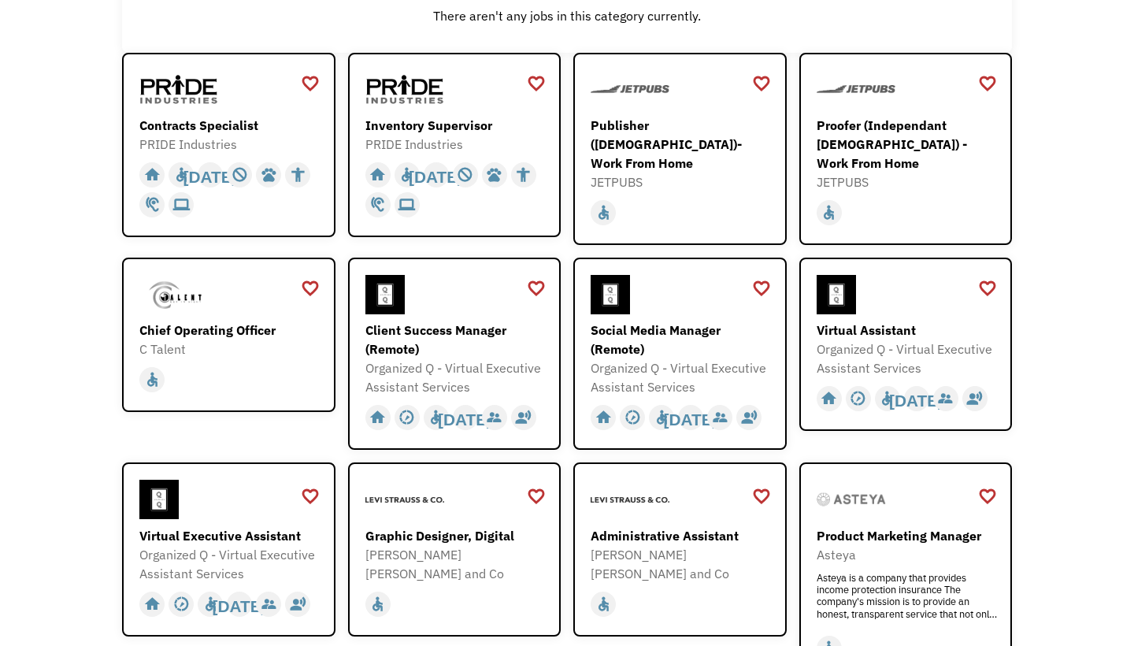
scroll to position [236, 0]
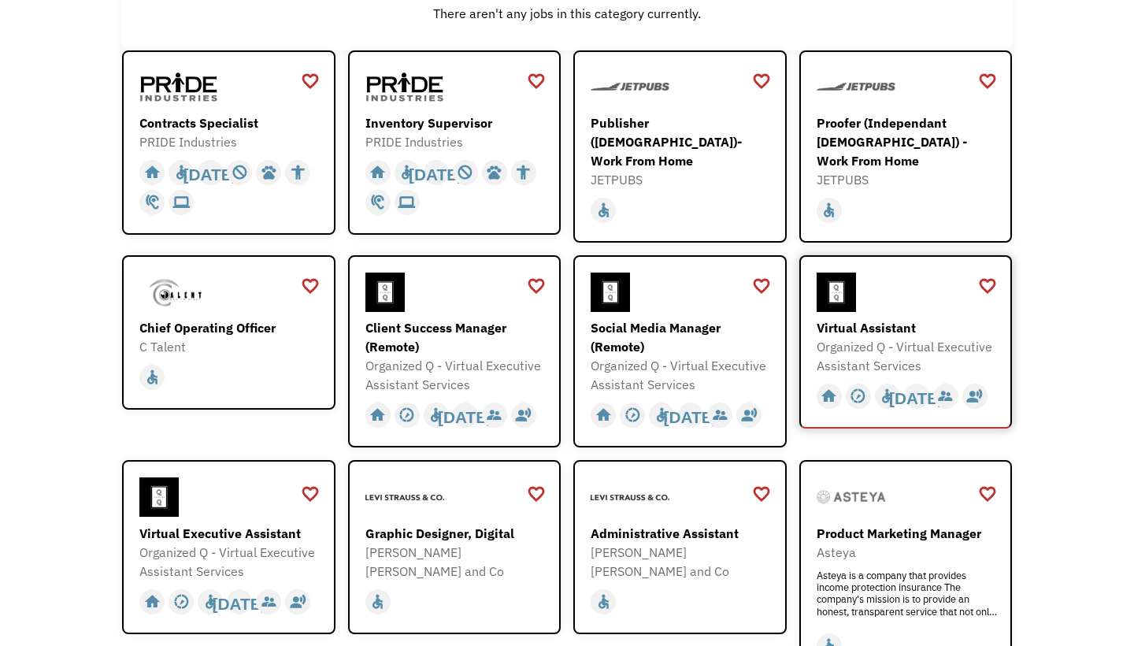
click at [852, 321] on div "Virtual Assistant" at bounding box center [908, 327] width 183 height 19
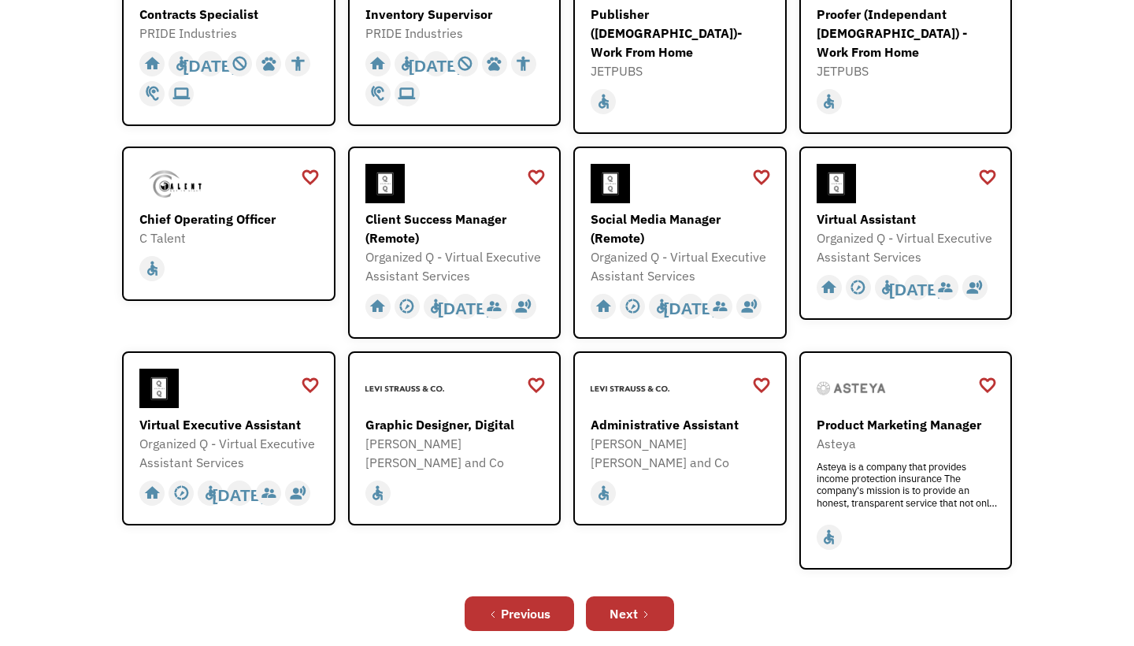
scroll to position [351, 0]
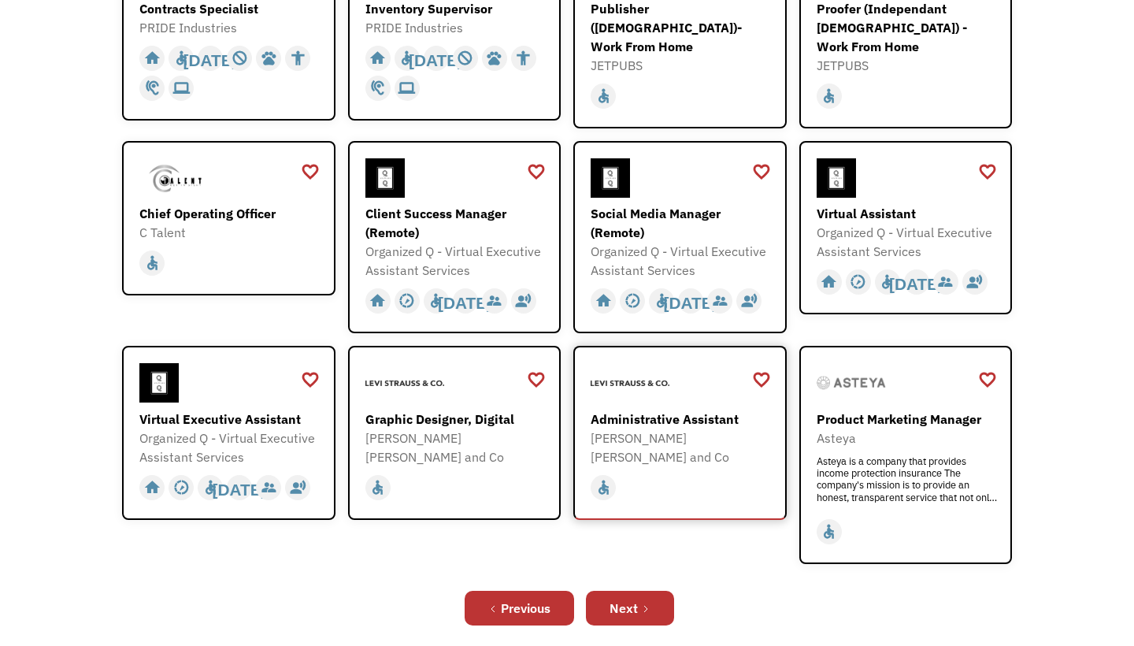
click at [668, 410] on div "Administrative Assistant" at bounding box center [682, 419] width 183 height 19
click at [648, 604] on icon "Next Page" at bounding box center [645, 608] width 9 height 9
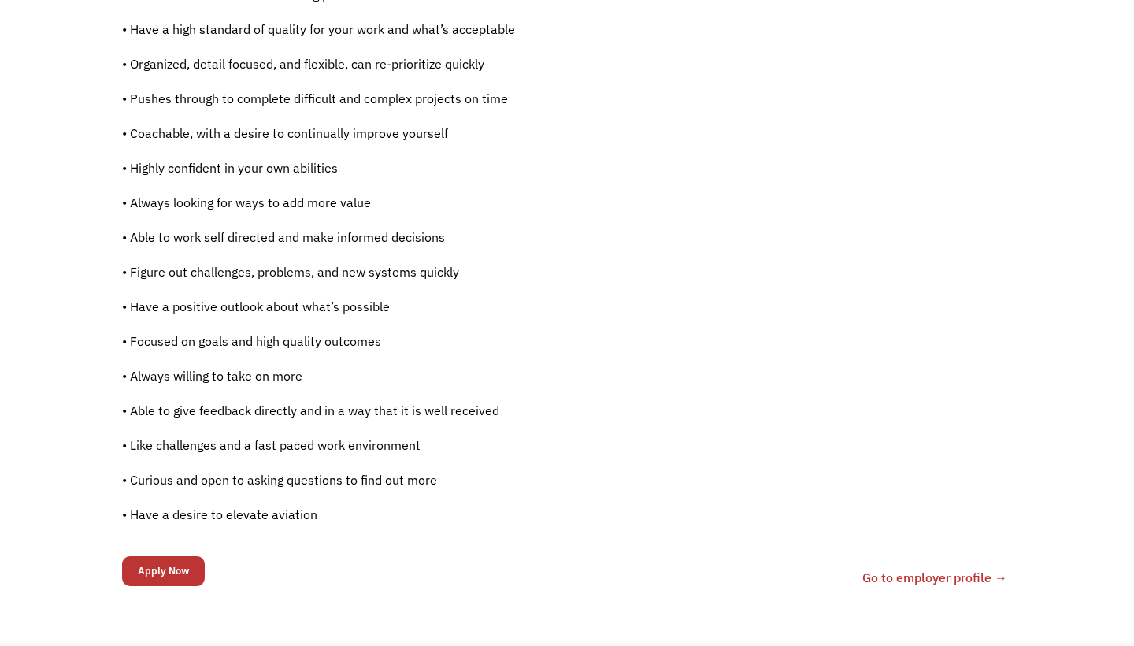
scroll to position [944, 0]
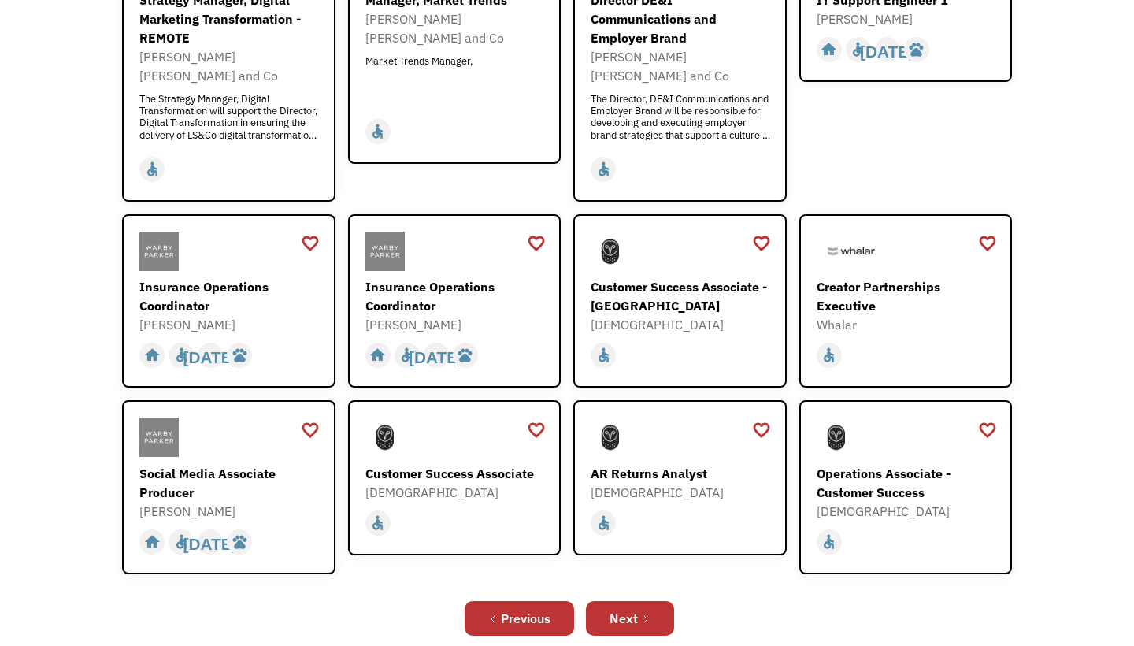
scroll to position [361, 0]
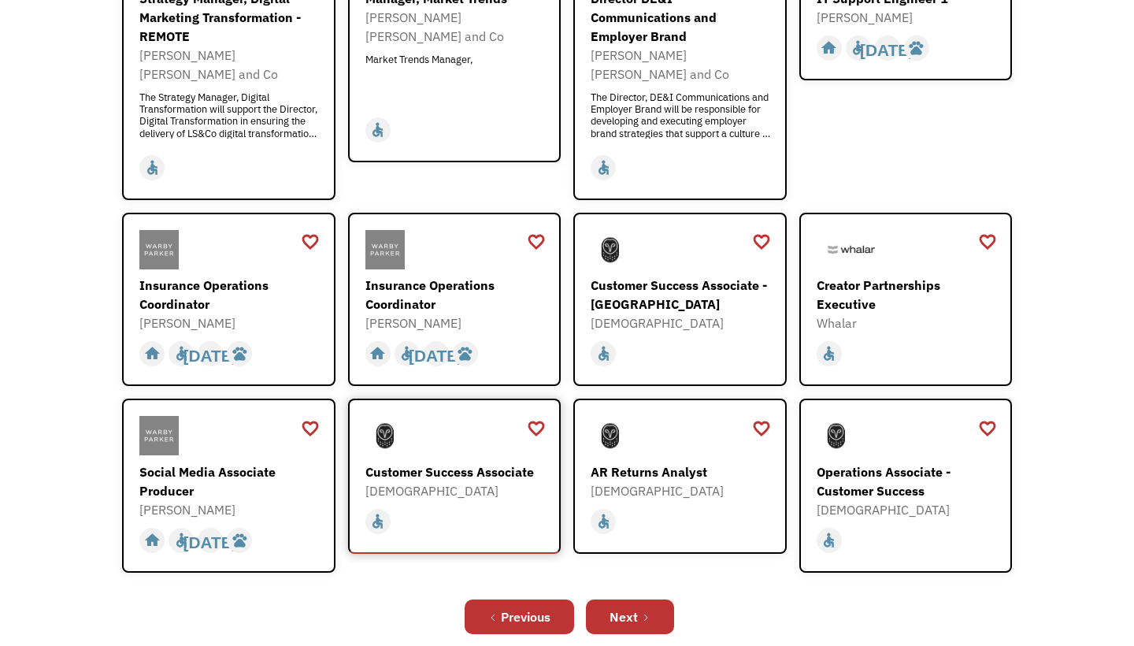
click at [484, 481] on div "[DEMOGRAPHIC_DATA]" at bounding box center [456, 490] width 183 height 19
click at [657, 599] on link "Next" at bounding box center [630, 616] width 88 height 35
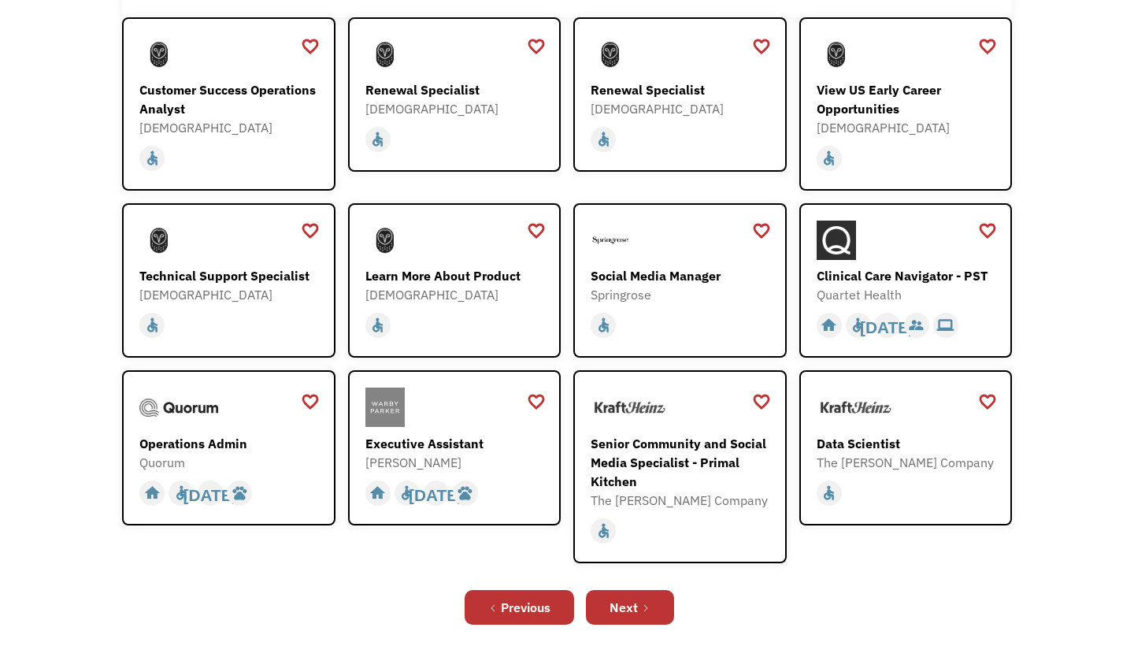
scroll to position [273, 0]
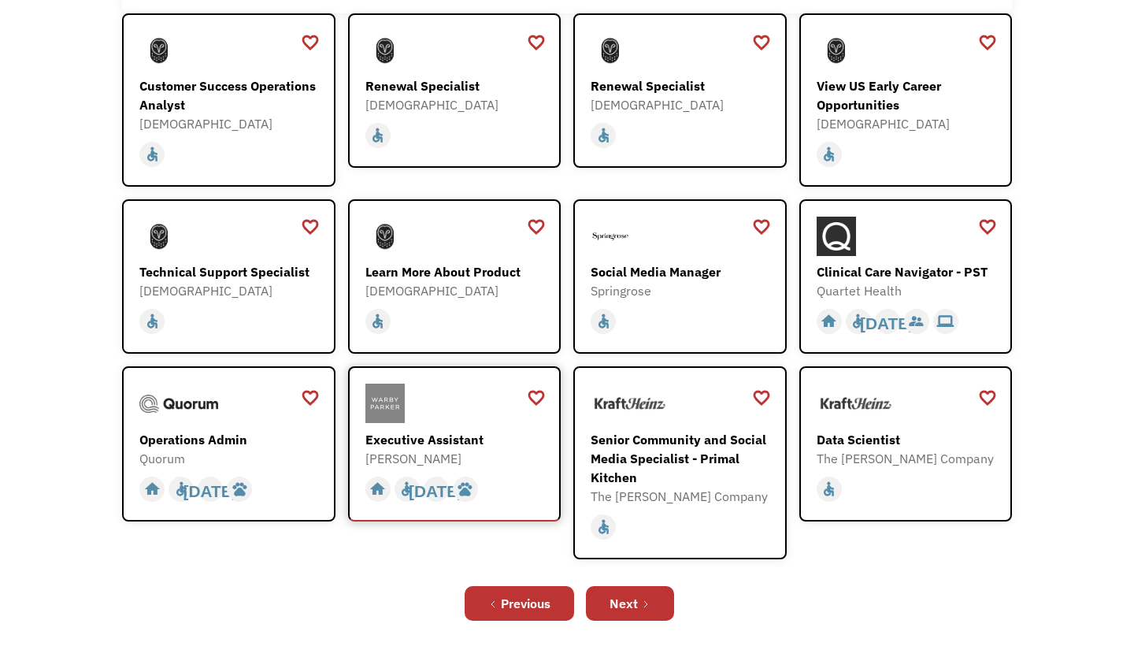
click at [441, 432] on div "Executive Assistant" at bounding box center [456, 439] width 183 height 19
